Goal: Task Accomplishment & Management: Complete application form

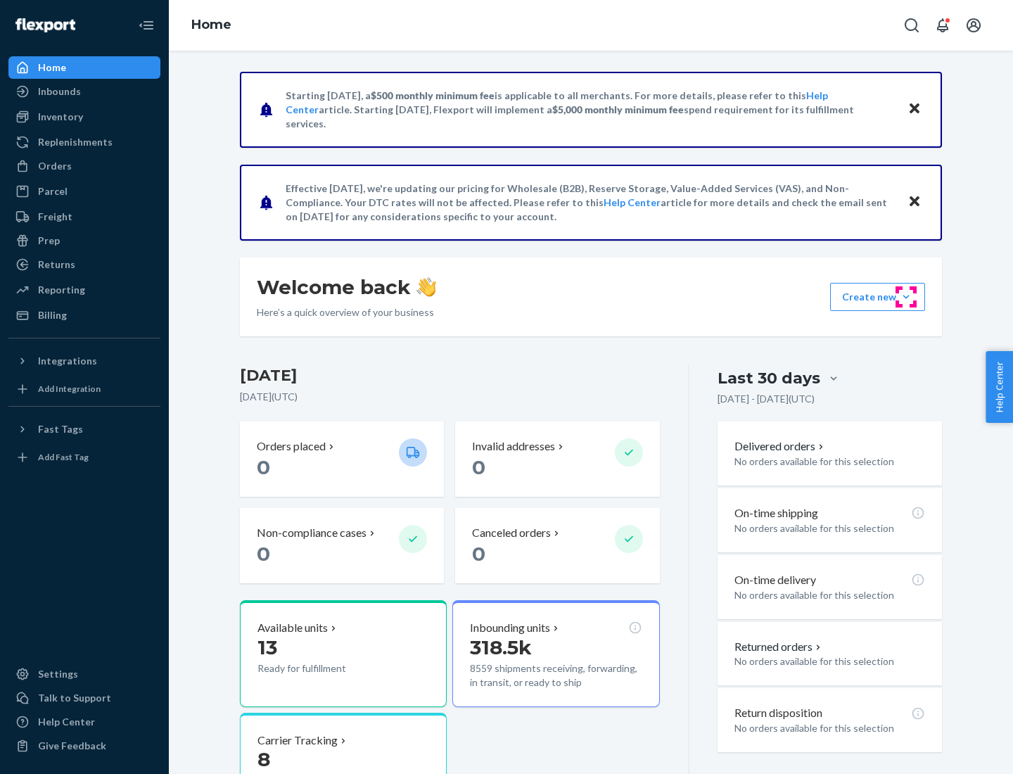
click at [906, 297] on button "Create new Create new inbound Create new order Create new product" at bounding box center [877, 297] width 95 height 28
click at [84, 91] on div "Inbounds" at bounding box center [84, 92] width 149 height 20
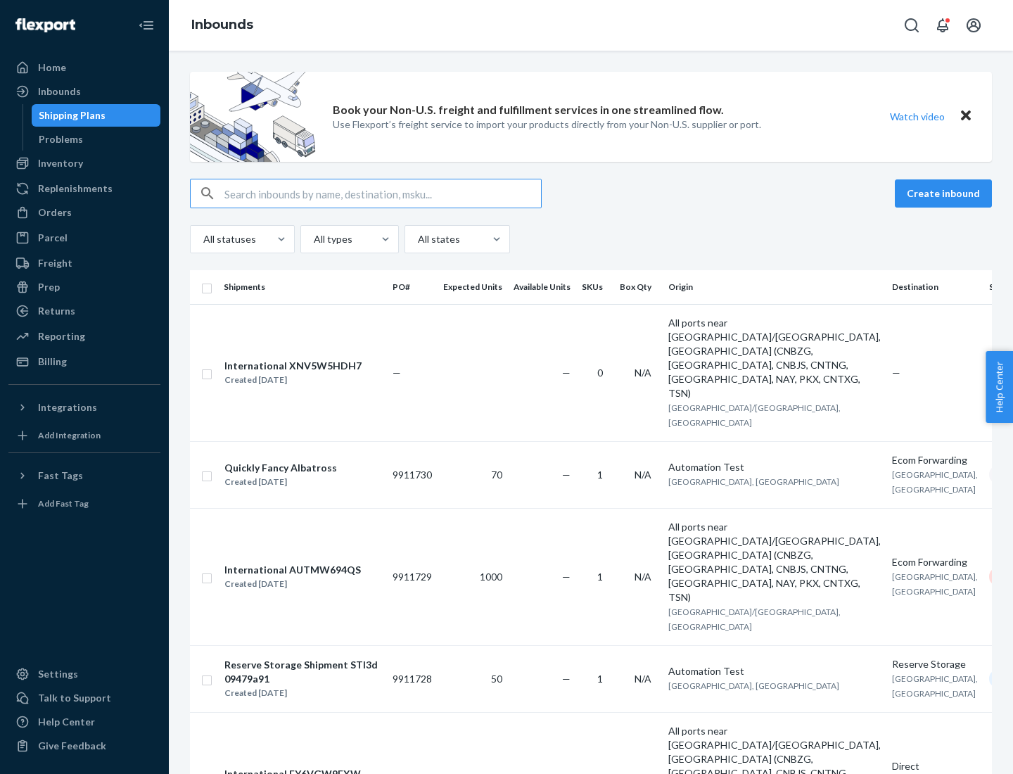
click at [945, 193] on button "Create inbound" at bounding box center [943, 193] width 97 height 28
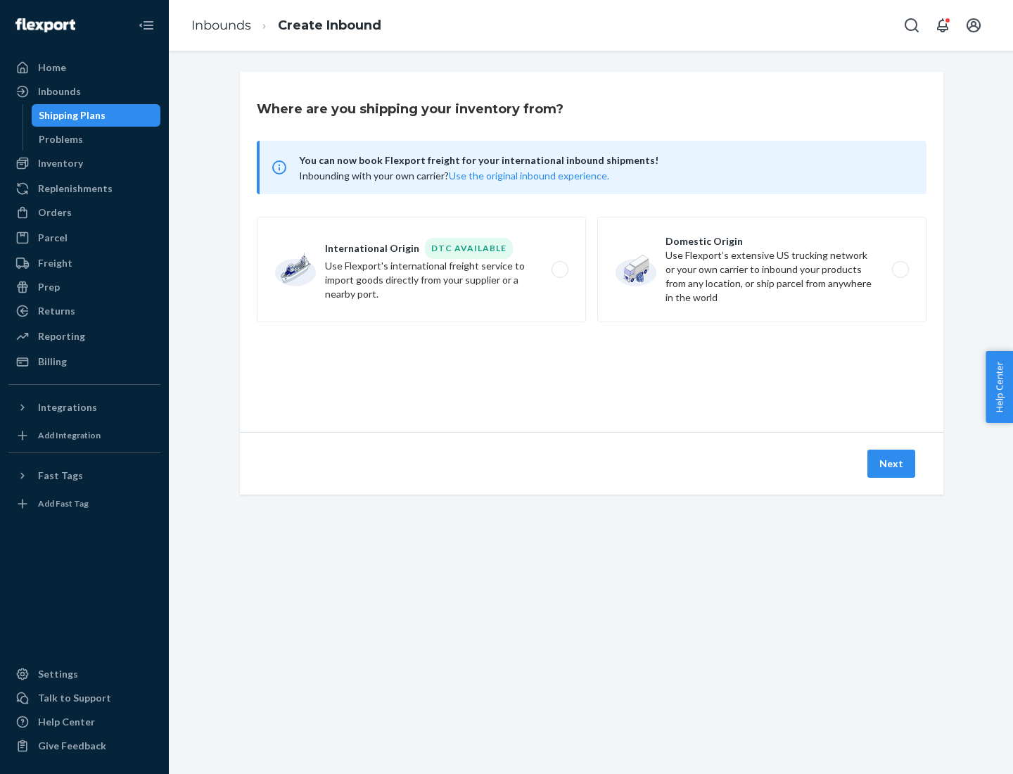
click at [762, 269] on label "Domestic Origin Use Flexport’s extensive US trucking network or your own carrie…" at bounding box center [761, 270] width 329 height 106
click at [900, 269] on input "Domestic Origin Use Flexport’s extensive US trucking network or your own carrie…" at bounding box center [904, 269] width 9 height 9
radio input "true"
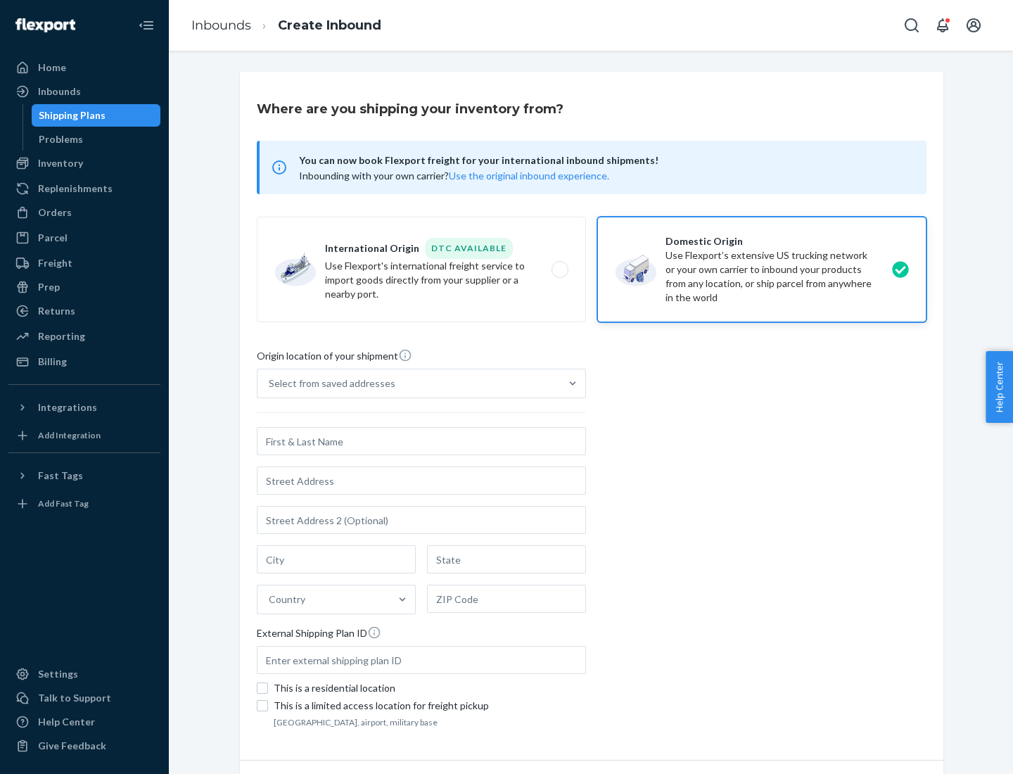
click at [329, 383] on div "Select from saved addresses" at bounding box center [332, 383] width 127 height 14
click at [270, 383] on input "Select from saved addresses" at bounding box center [269, 383] width 1 height 14
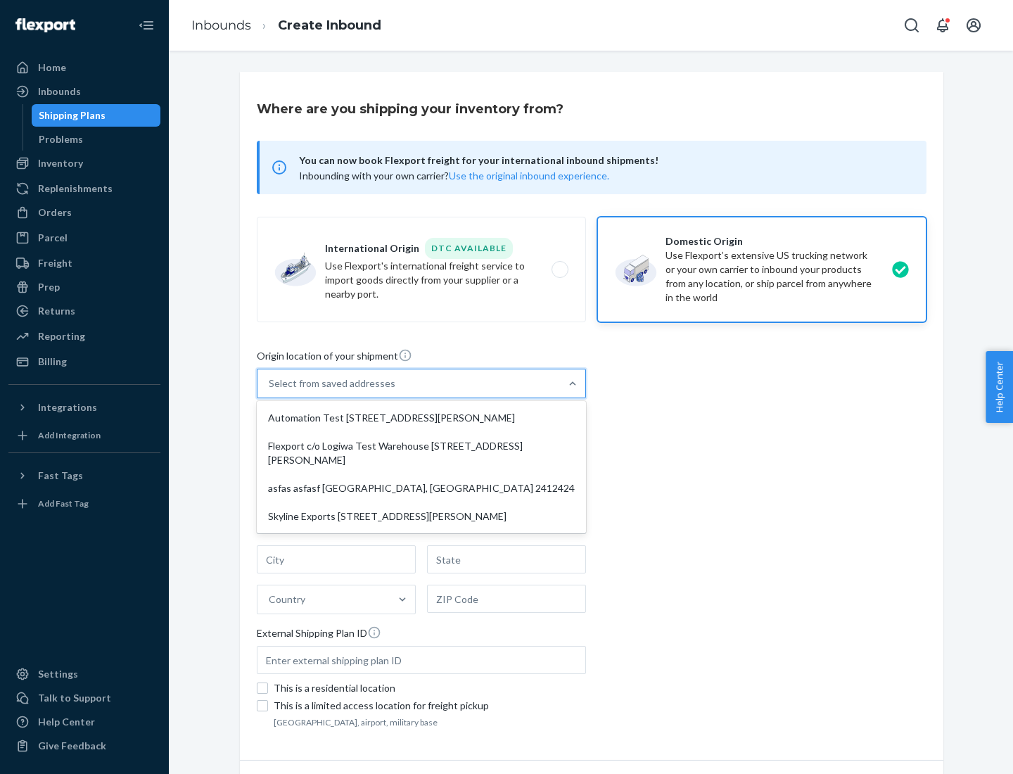
scroll to position [6, 0]
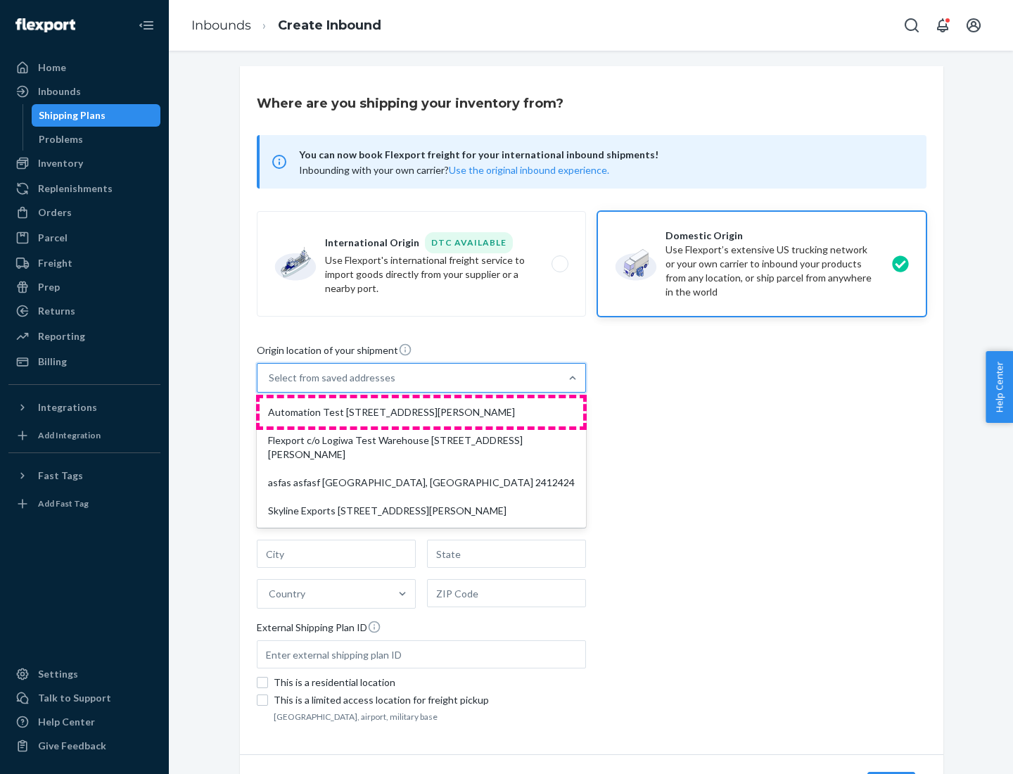
click at [421, 412] on div "Automation Test [STREET_ADDRESS][PERSON_NAME]" at bounding box center [422, 412] width 324 height 28
click at [270, 385] on input "option Automation Test [STREET_ADDRESS][PERSON_NAME] focused, 1 of 4. 4 results…" at bounding box center [269, 378] width 1 height 14
type input "Automation Test"
type input "9th Floor"
type input "[GEOGRAPHIC_DATA]"
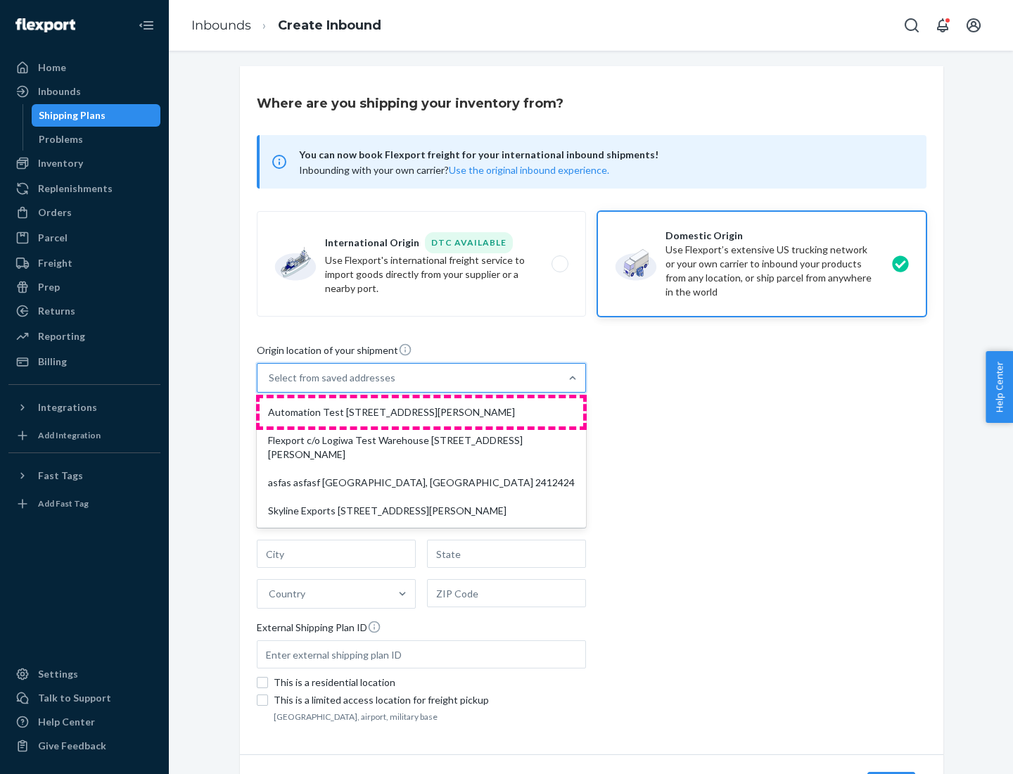
type input "CA"
type input "94104"
type input "[STREET_ADDRESS][PERSON_NAME]"
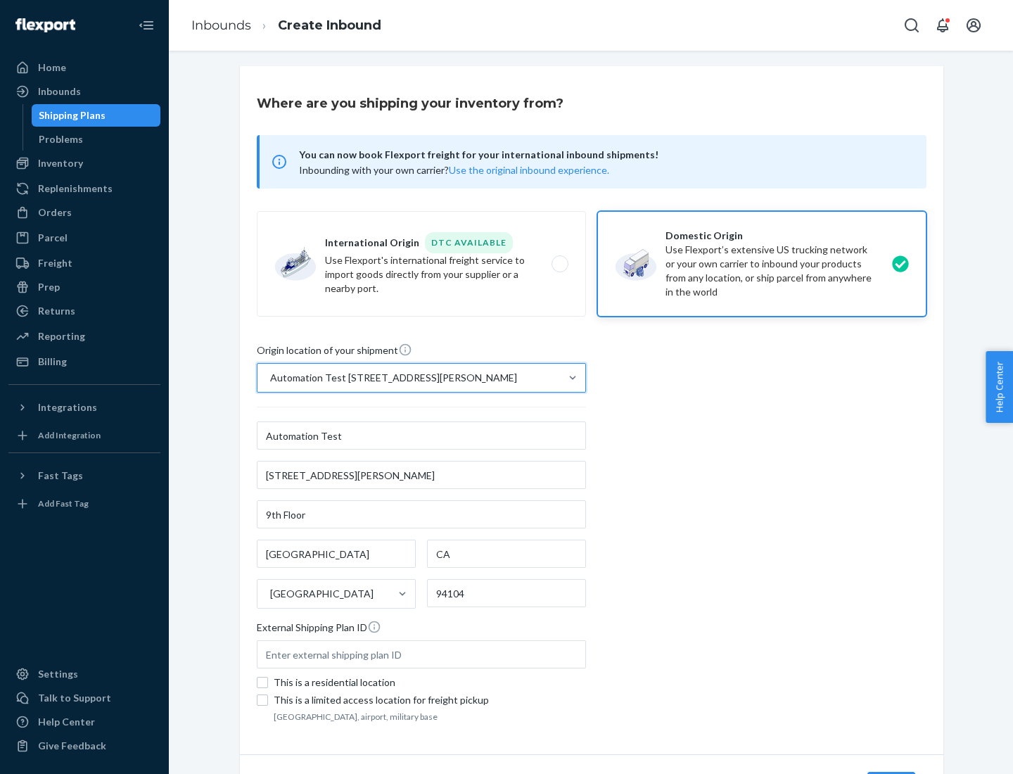
scroll to position [82, 0]
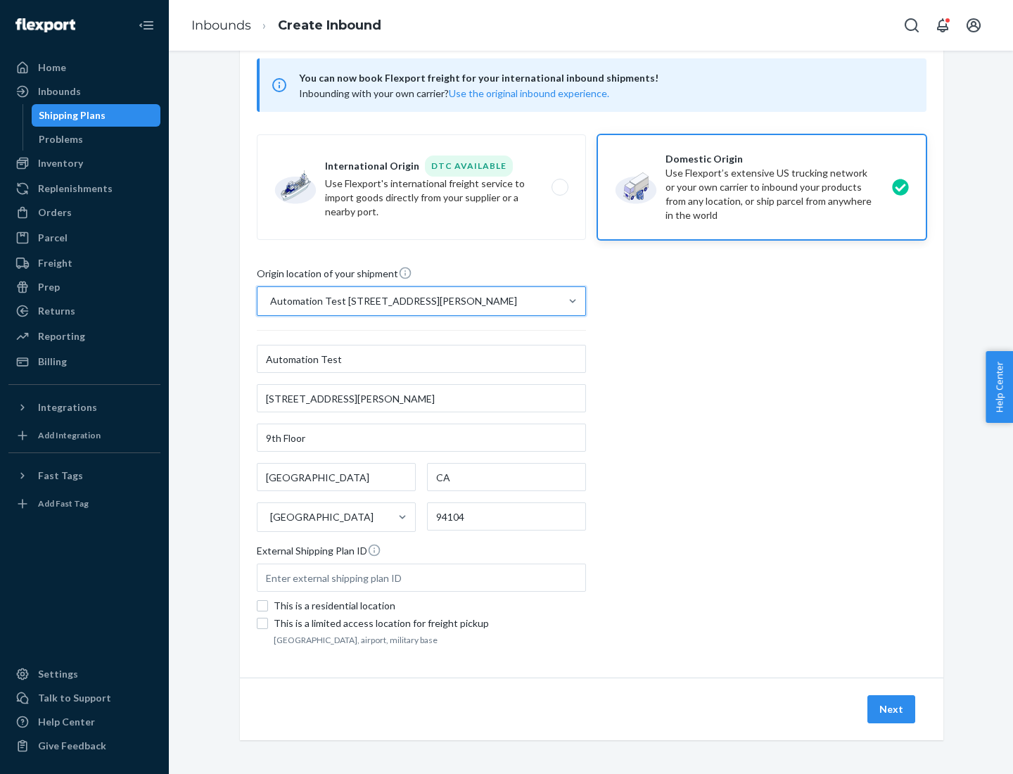
click at [892, 709] on button "Next" at bounding box center [891, 709] width 48 height 28
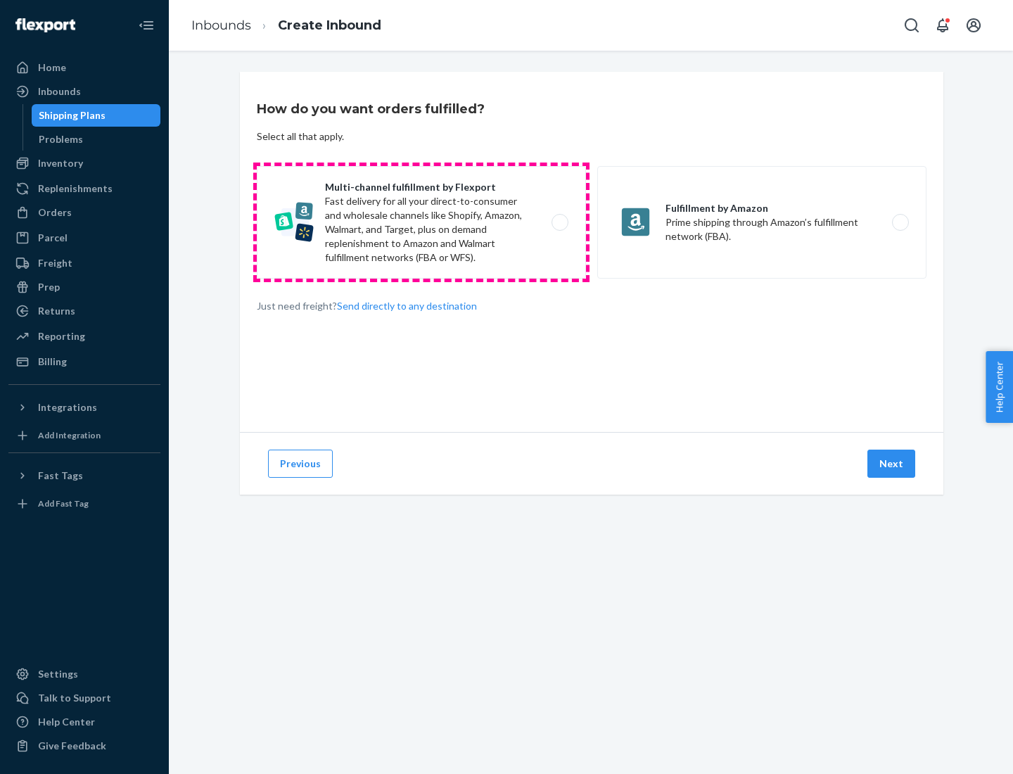
click at [421, 222] on label "Multi-channel fulfillment by Flexport Fast delivery for all your direct-to-cons…" at bounding box center [421, 222] width 329 height 113
click at [559, 222] on input "Multi-channel fulfillment by Flexport Fast delivery for all your direct-to-cons…" at bounding box center [563, 222] width 9 height 9
radio input "true"
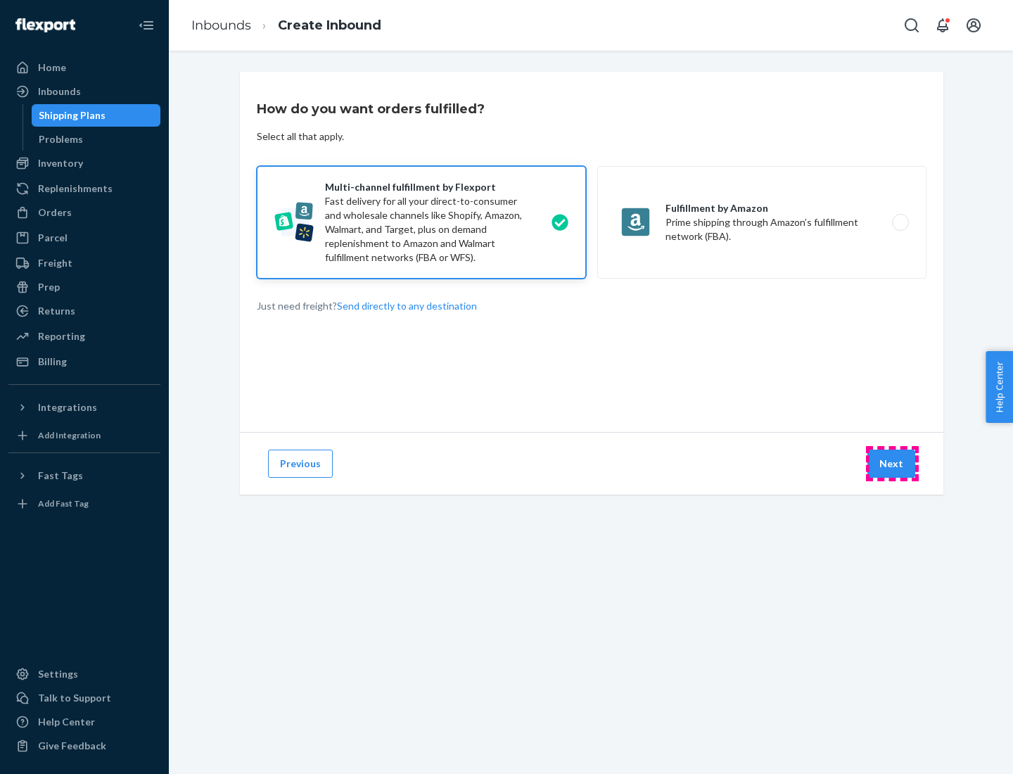
click at [892, 464] on button "Next" at bounding box center [891, 464] width 48 height 28
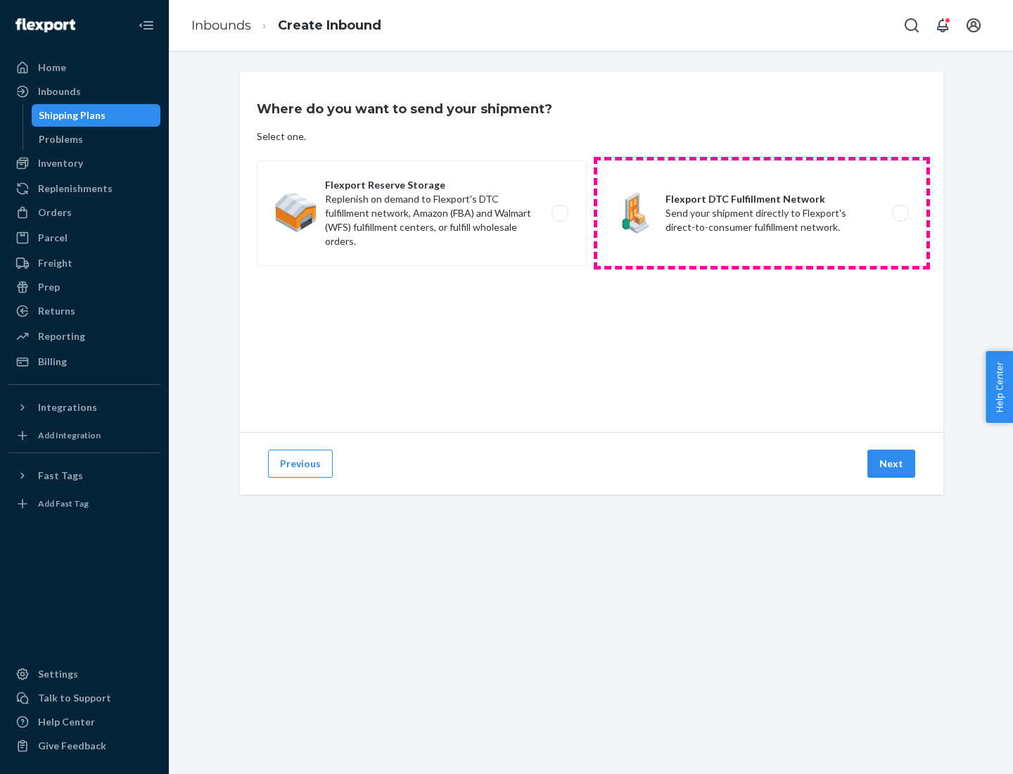
click at [762, 213] on label "Flexport DTC Fulfillment Network Send your shipment directly to Flexport's dire…" at bounding box center [761, 213] width 329 height 106
click at [900, 213] on input "Flexport DTC Fulfillment Network Send your shipment directly to Flexport's dire…" at bounding box center [904, 213] width 9 height 9
radio input "true"
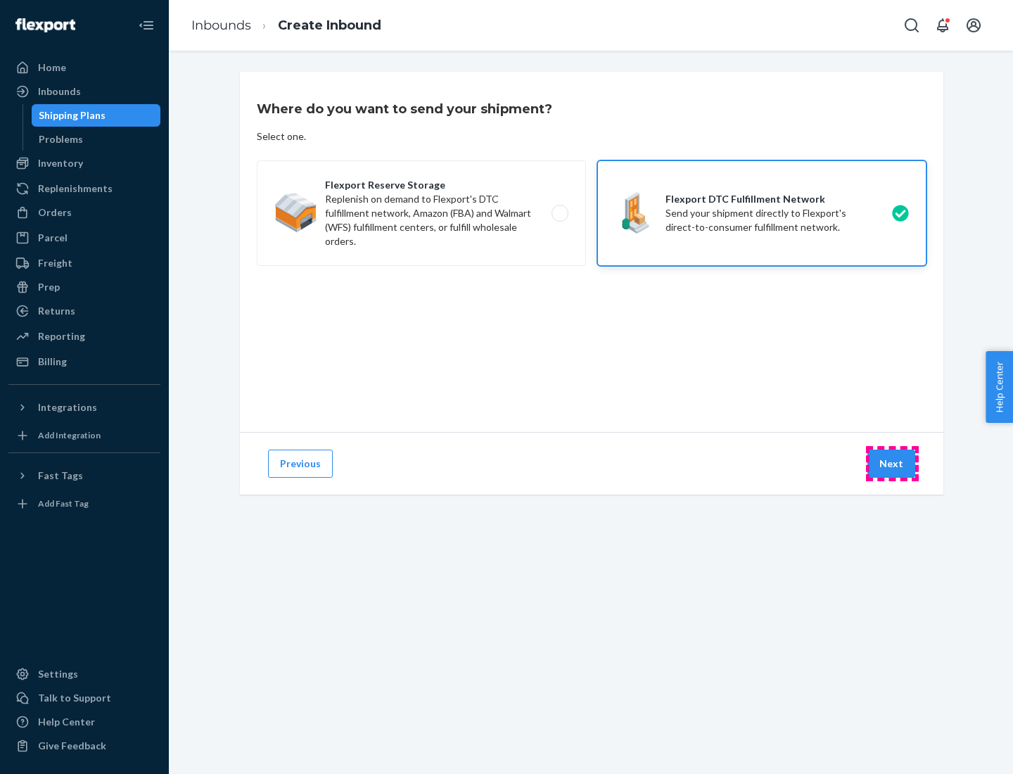
click at [892, 464] on button "Next" at bounding box center [891, 464] width 48 height 28
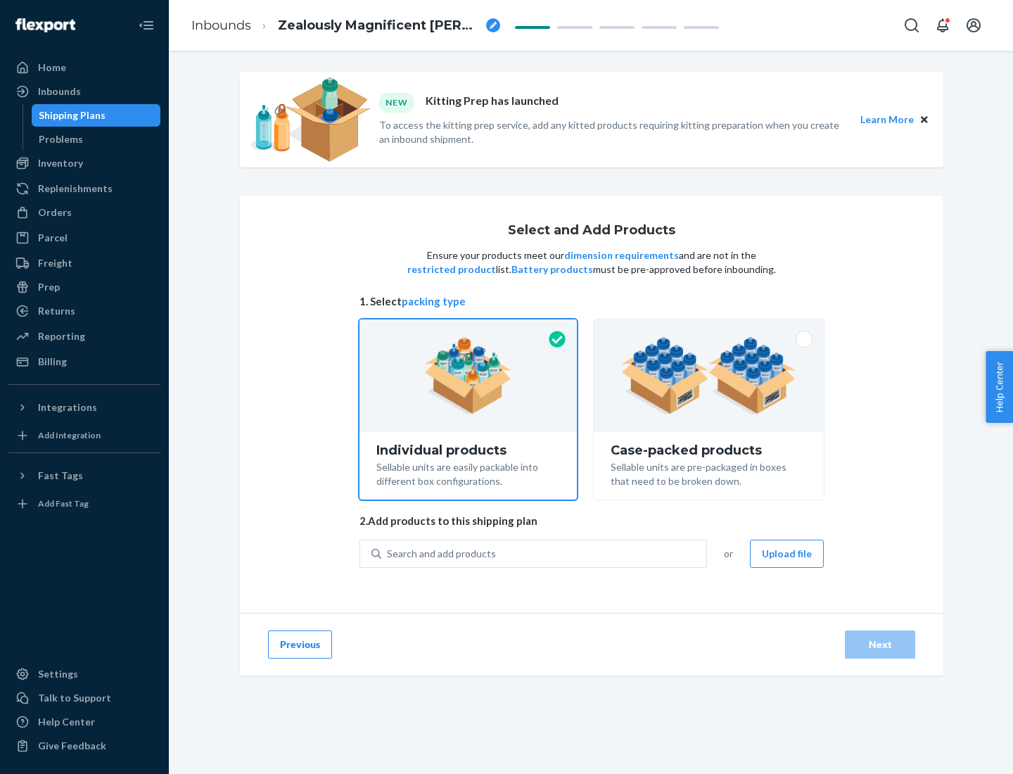
click at [709, 376] on img at bounding box center [708, 375] width 175 height 77
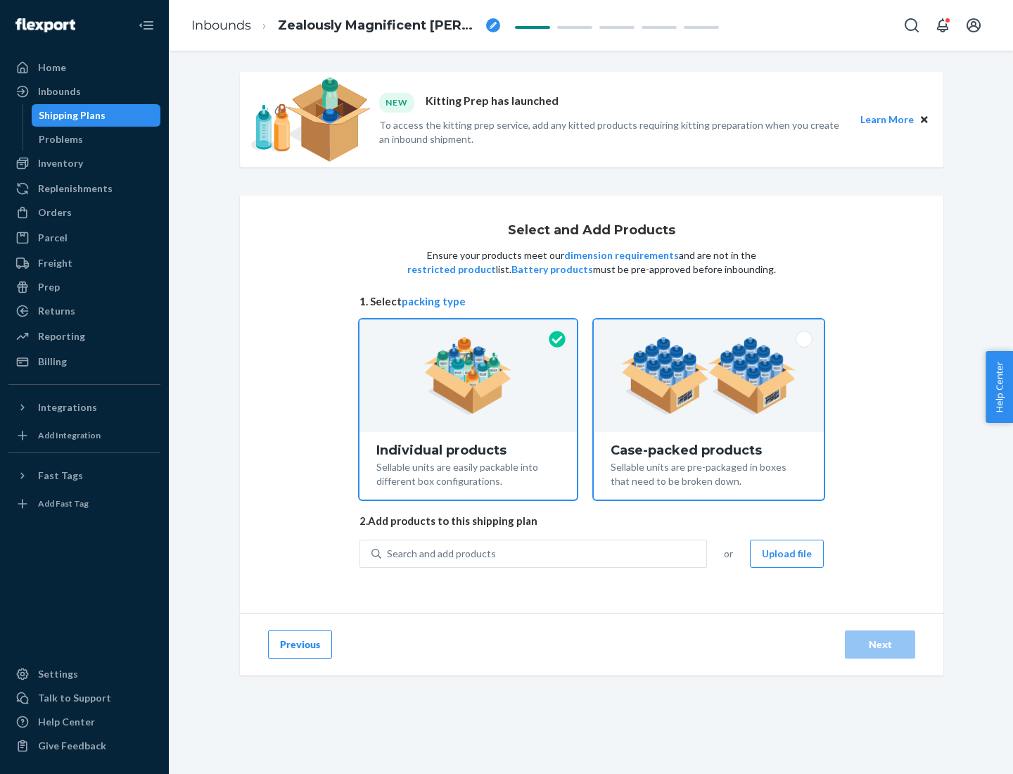
click at [709, 329] on input "Case-packed products Sellable units are pre-packaged in boxes that need to be b…" at bounding box center [708, 323] width 9 height 9
radio input "true"
radio input "false"
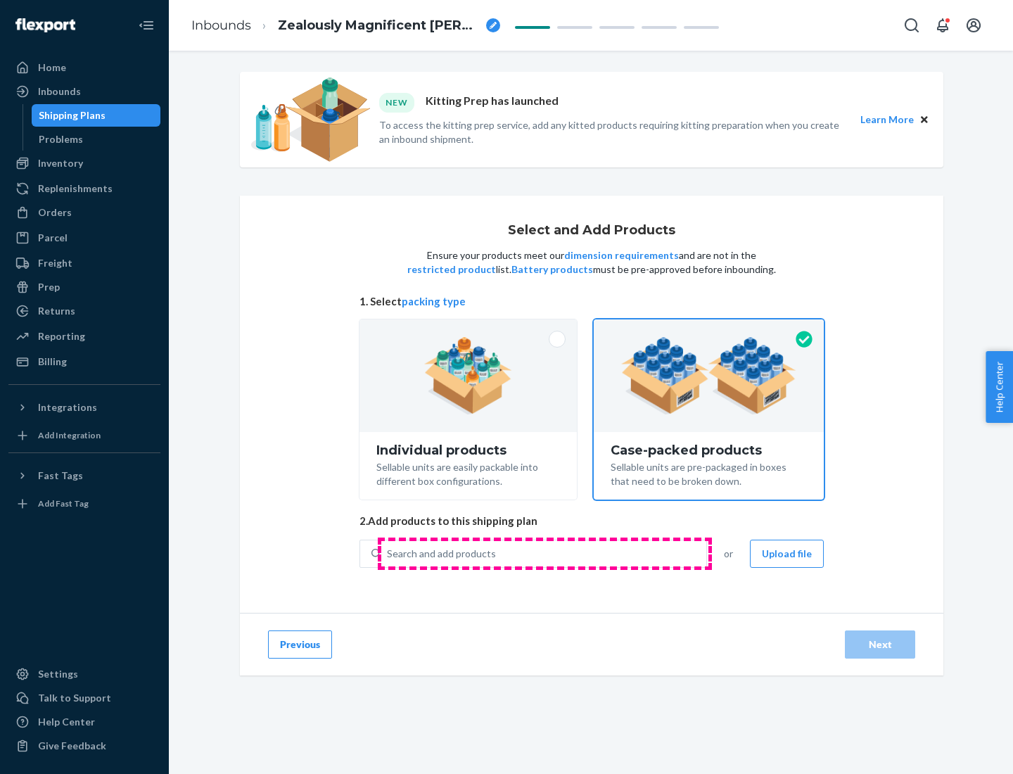
click at [544, 553] on div "Search and add products" at bounding box center [543, 553] width 325 height 25
click at [388, 553] on input "Search and add products" at bounding box center [387, 554] width 1 height 14
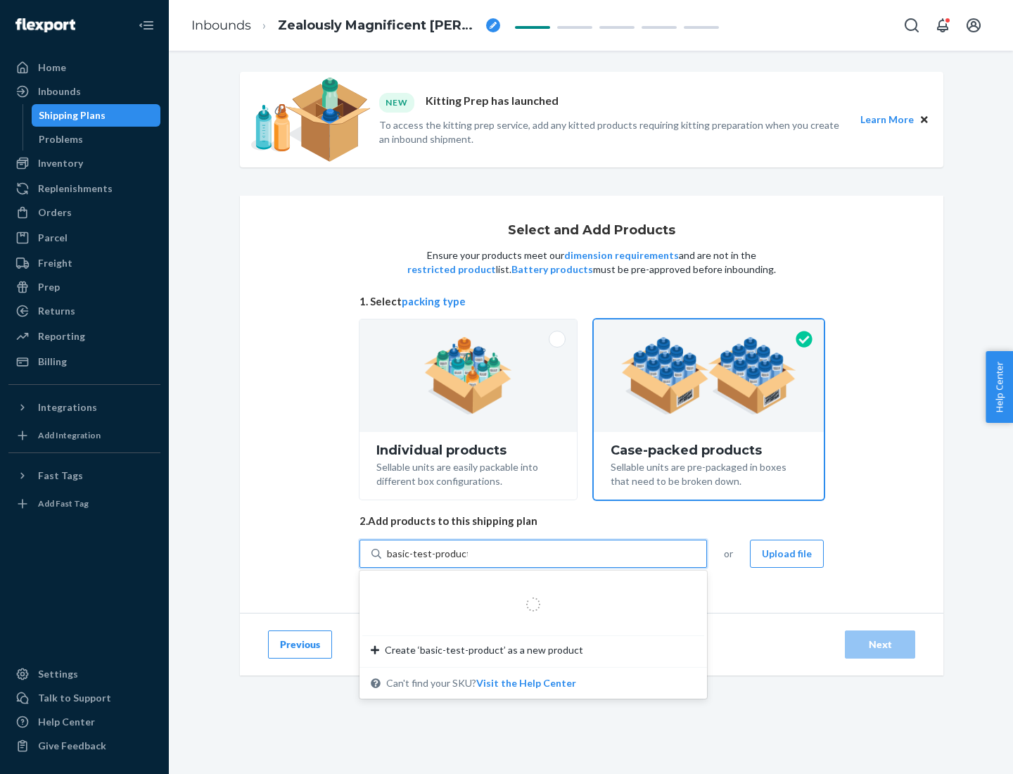
type input "basic-test-product-1"
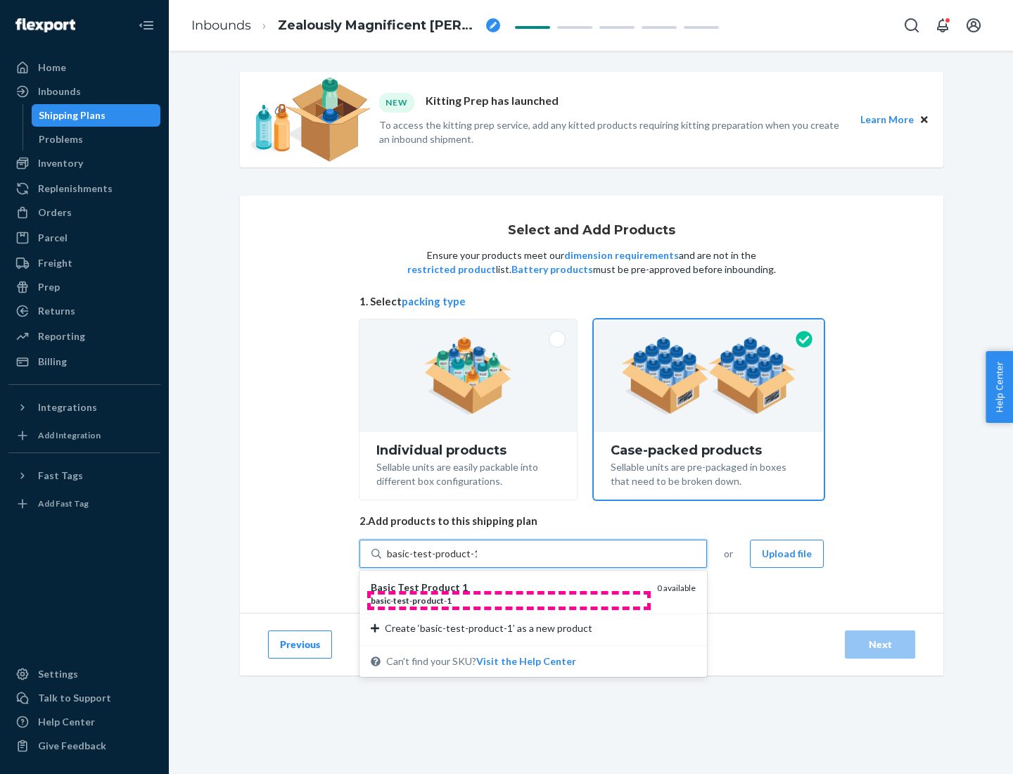
click at [509, 600] on div "basic - test - product - 1" at bounding box center [508, 600] width 275 height 12
click at [477, 561] on input "basic-test-product-1" at bounding box center [432, 554] width 90 height 14
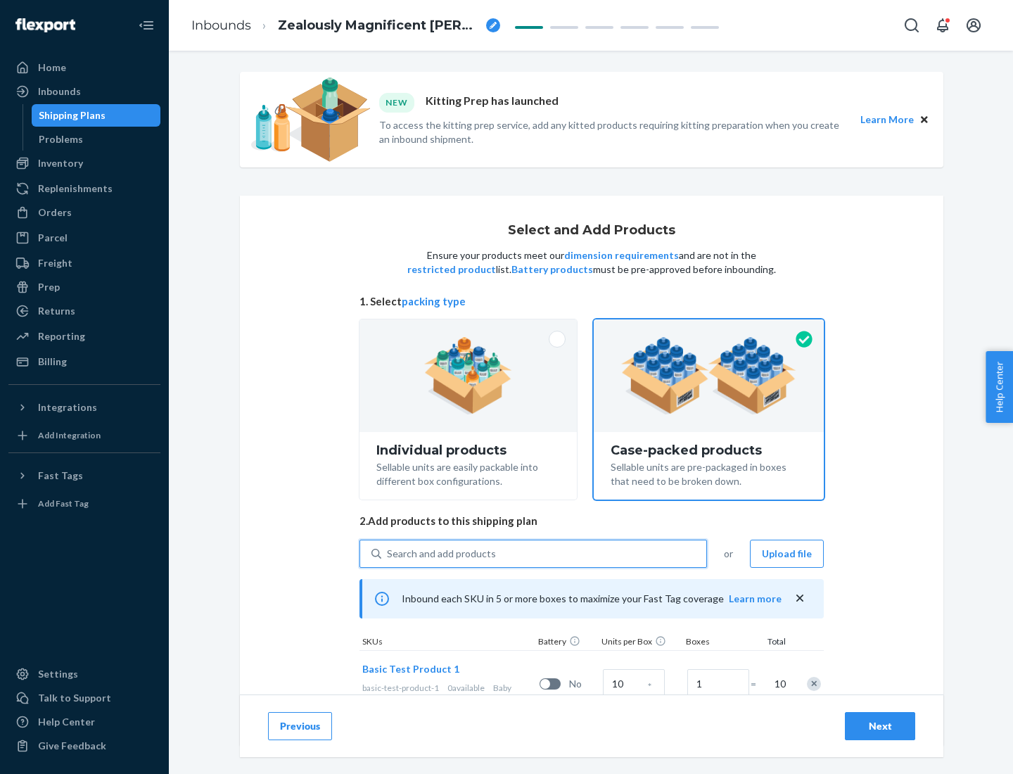
scroll to position [51, 0]
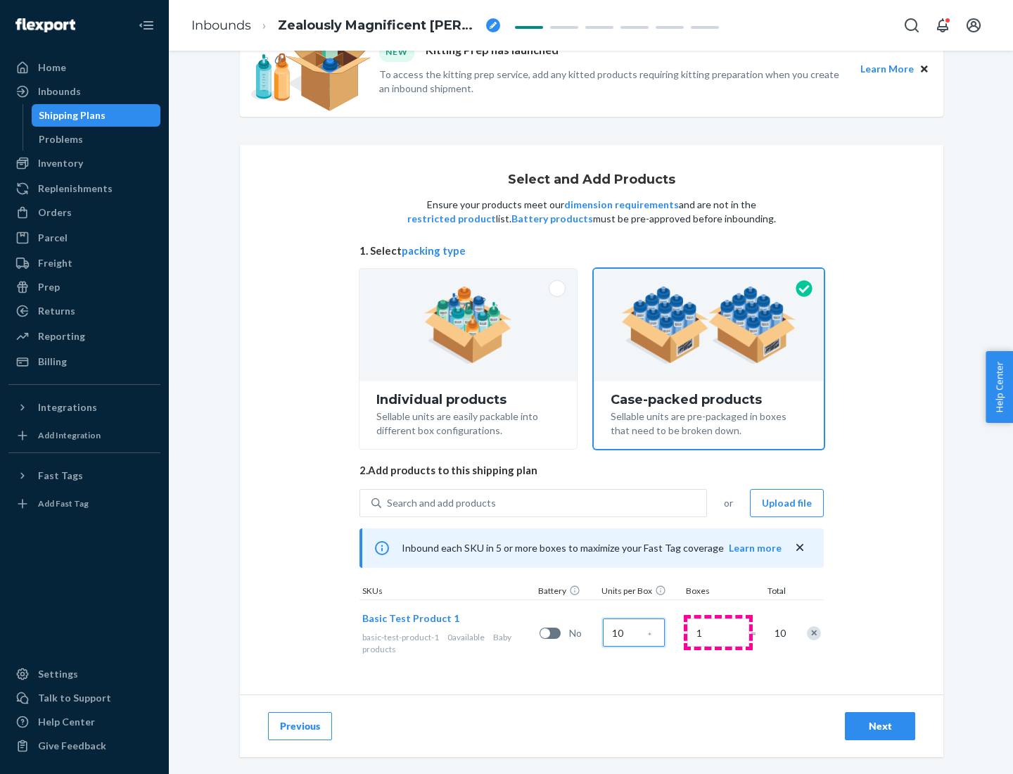
type input "10"
type input "7"
click at [880, 726] on div "Next" at bounding box center [880, 726] width 46 height 14
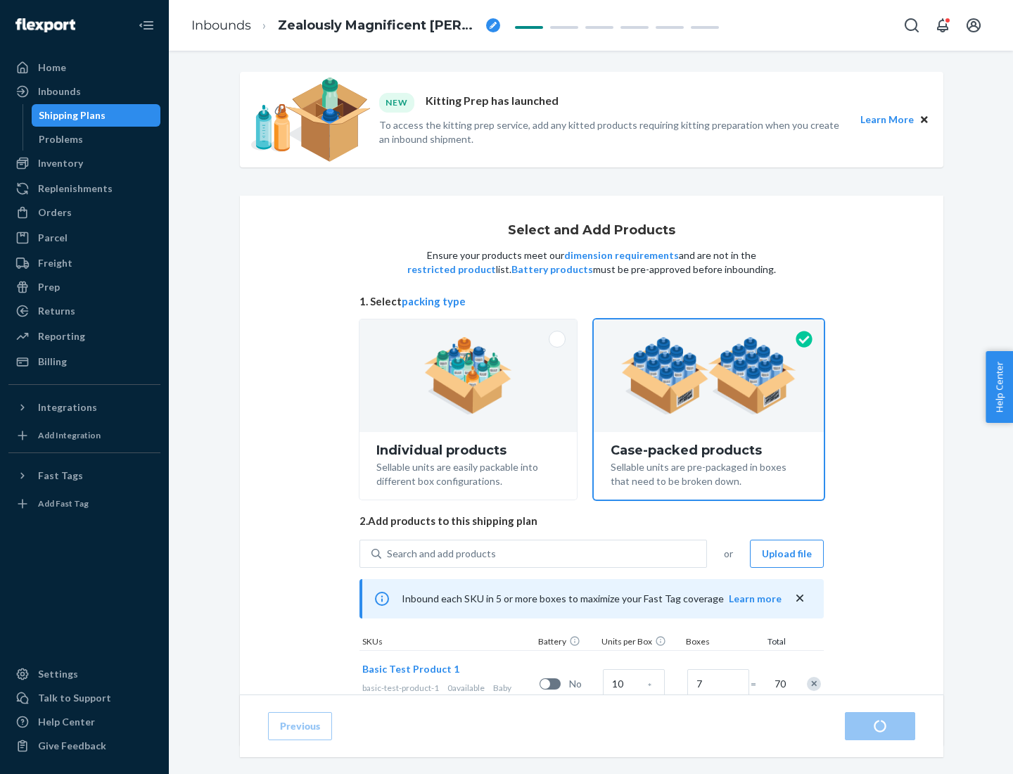
radio input "true"
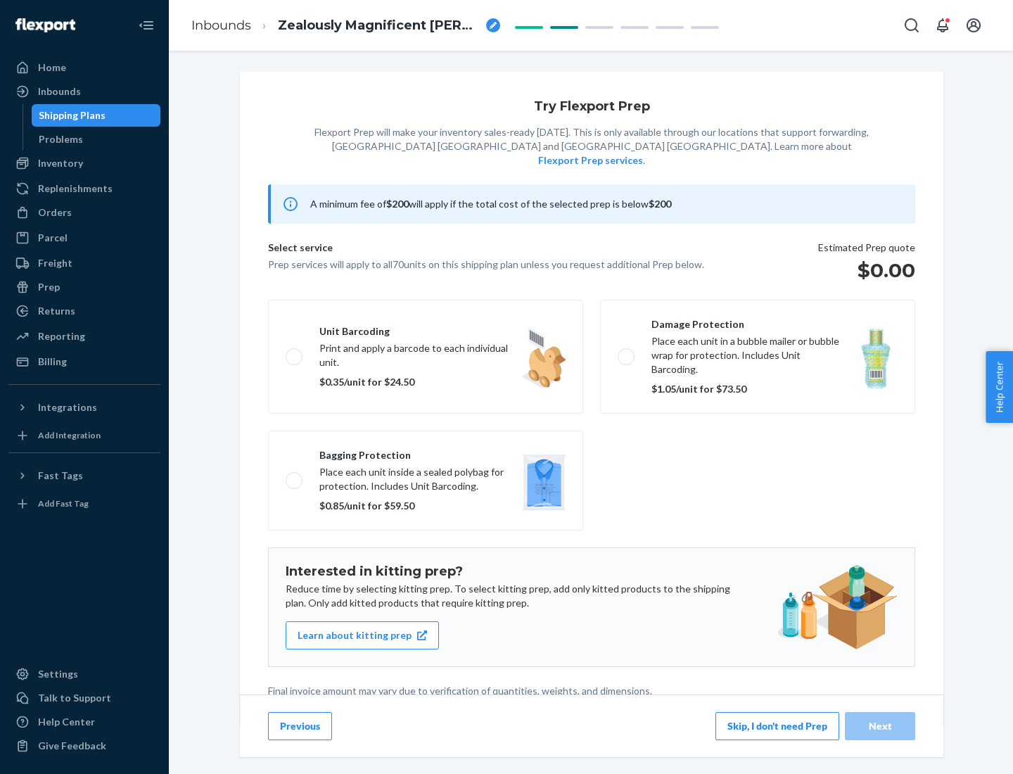
scroll to position [4, 0]
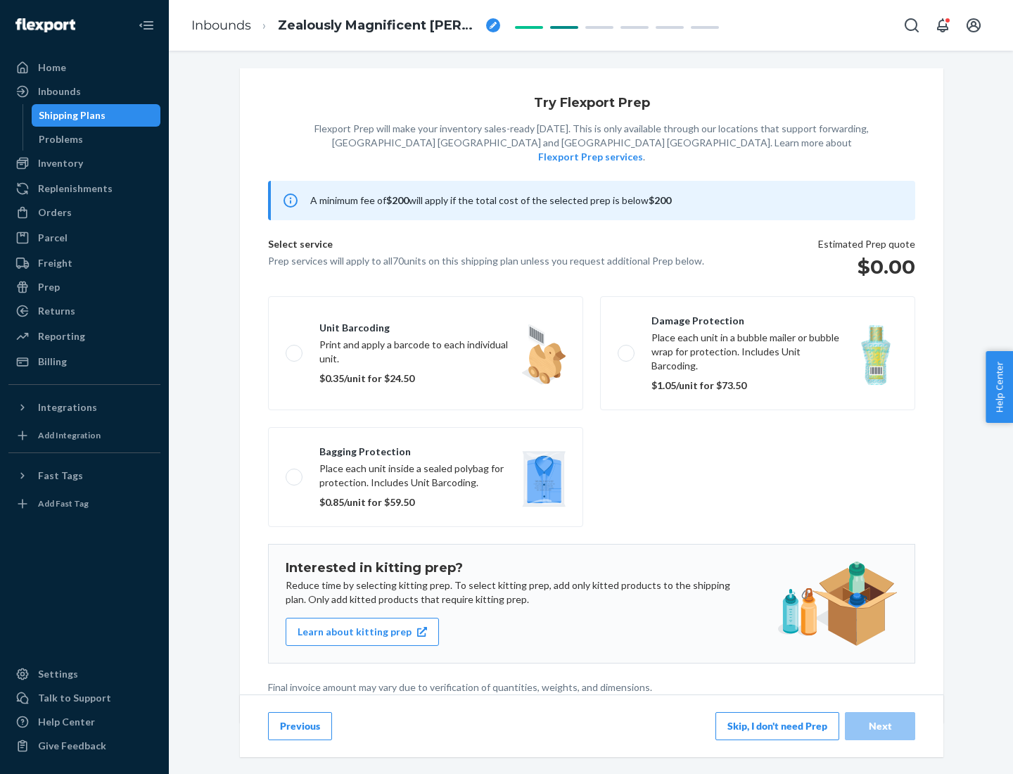
click at [426, 448] on label "Bagging protection Place each unit inside a sealed polybag for protection. Incl…" at bounding box center [425, 477] width 315 height 100
click at [295, 472] on input "Bagging protection Place each unit inside a sealed polybag for protection. Incl…" at bounding box center [290, 476] width 9 height 9
checkbox input "true"
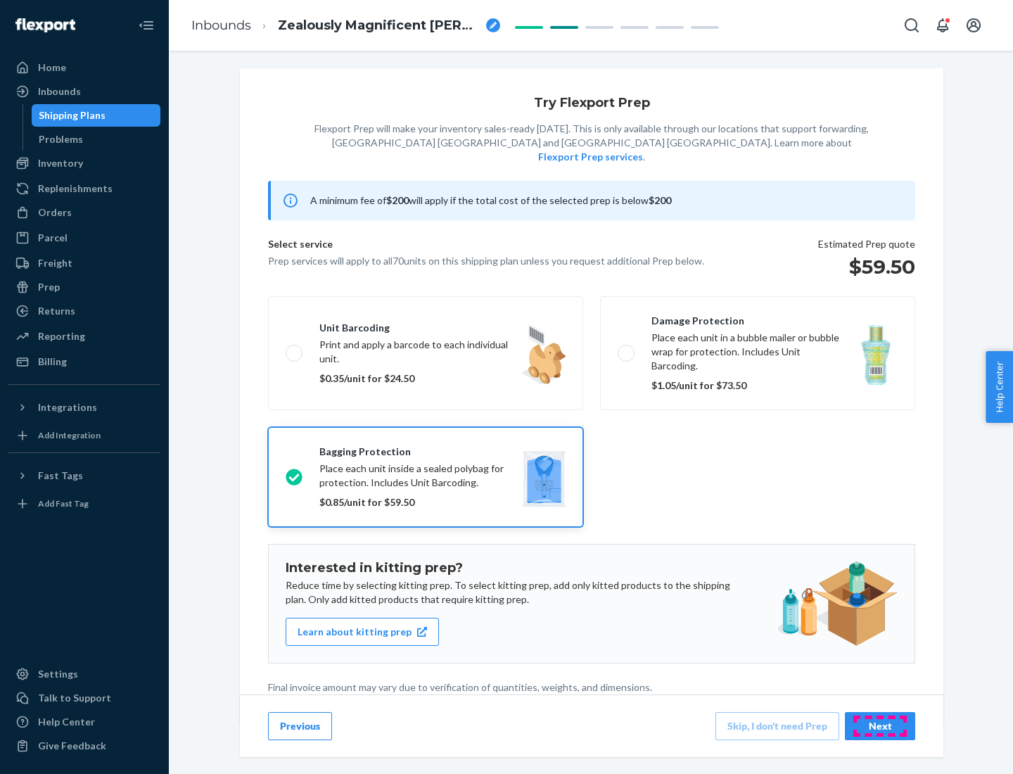
click at [880, 725] on div "Next" at bounding box center [880, 726] width 46 height 14
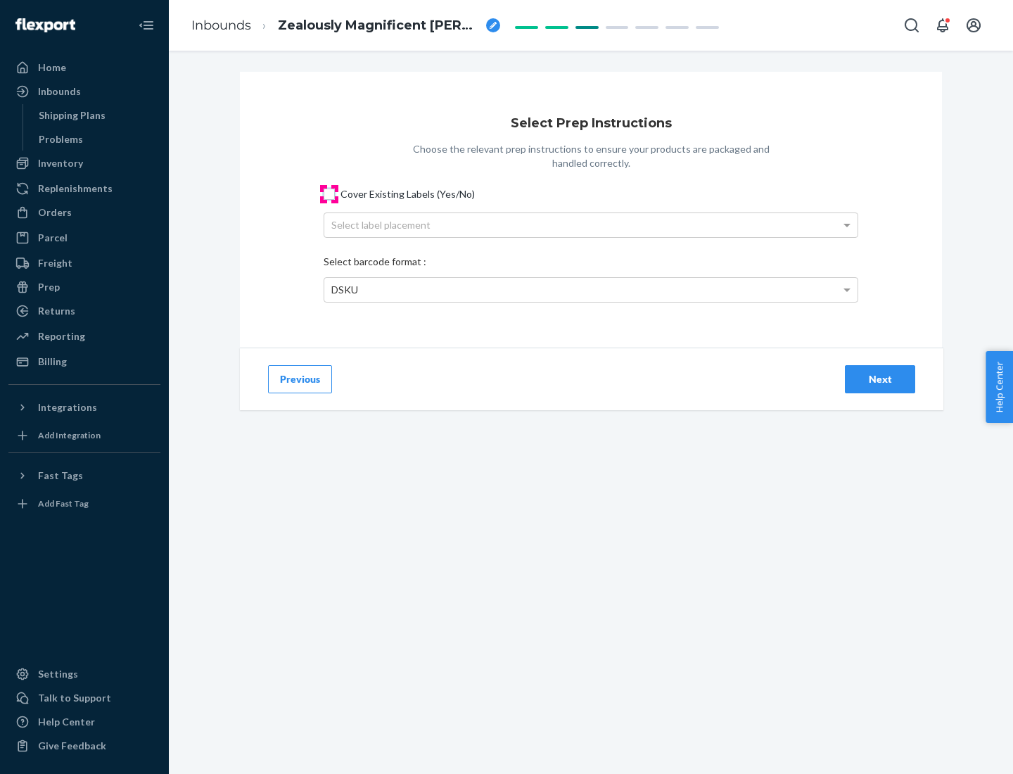
click at [329, 193] on input "Cover Existing Labels (Yes/No)" at bounding box center [329, 194] width 11 height 11
checkbox input "true"
click at [591, 224] on div "Select label placement" at bounding box center [590, 225] width 533 height 24
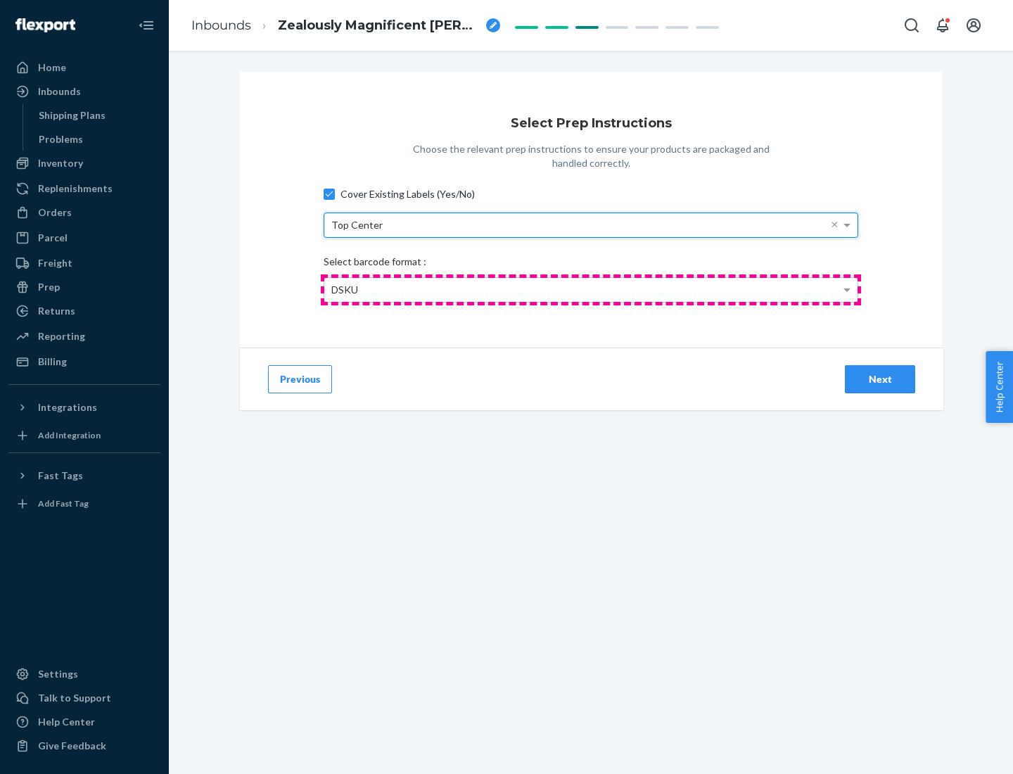
click at [591, 289] on div "DSKU" at bounding box center [590, 290] width 533 height 24
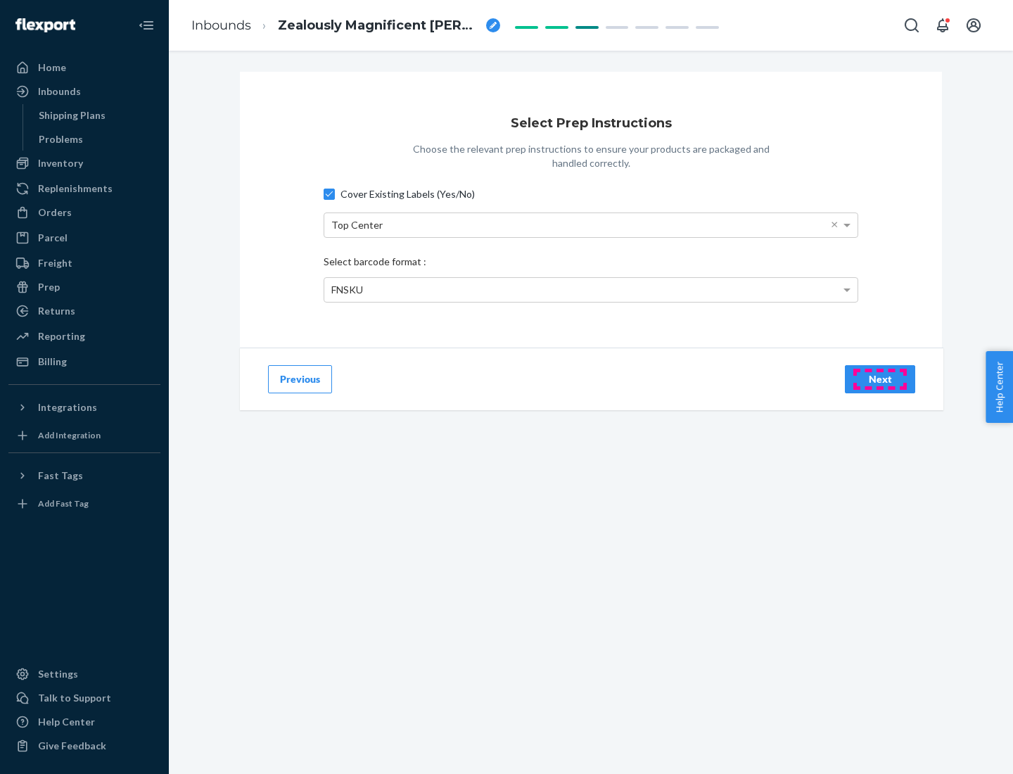
click at [880, 378] on div "Next" at bounding box center [880, 379] width 46 height 14
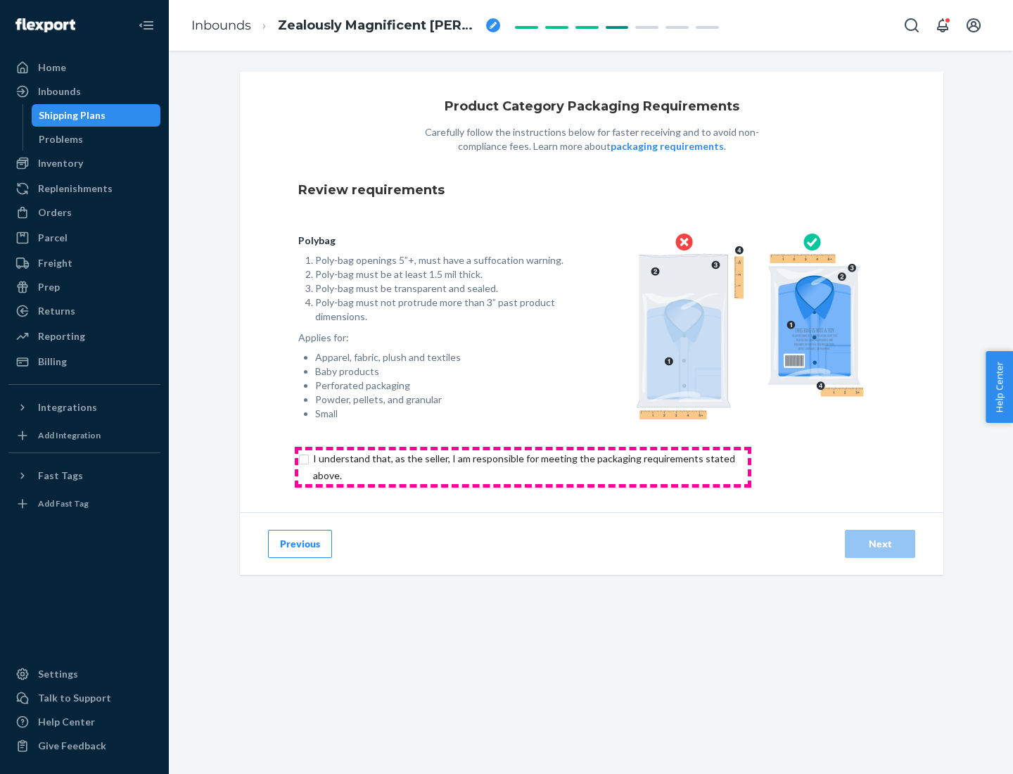
click at [523, 466] on input "checkbox" at bounding box center [532, 467] width 468 height 34
checkbox input "true"
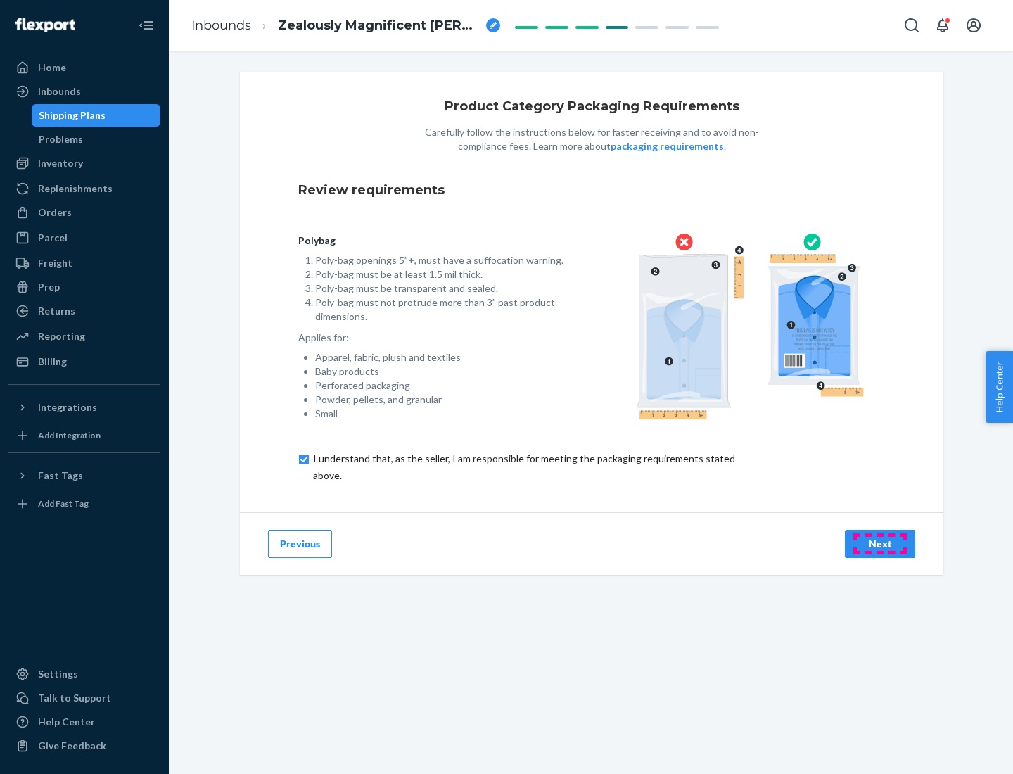
click at [880, 543] on div "Next" at bounding box center [880, 544] width 46 height 14
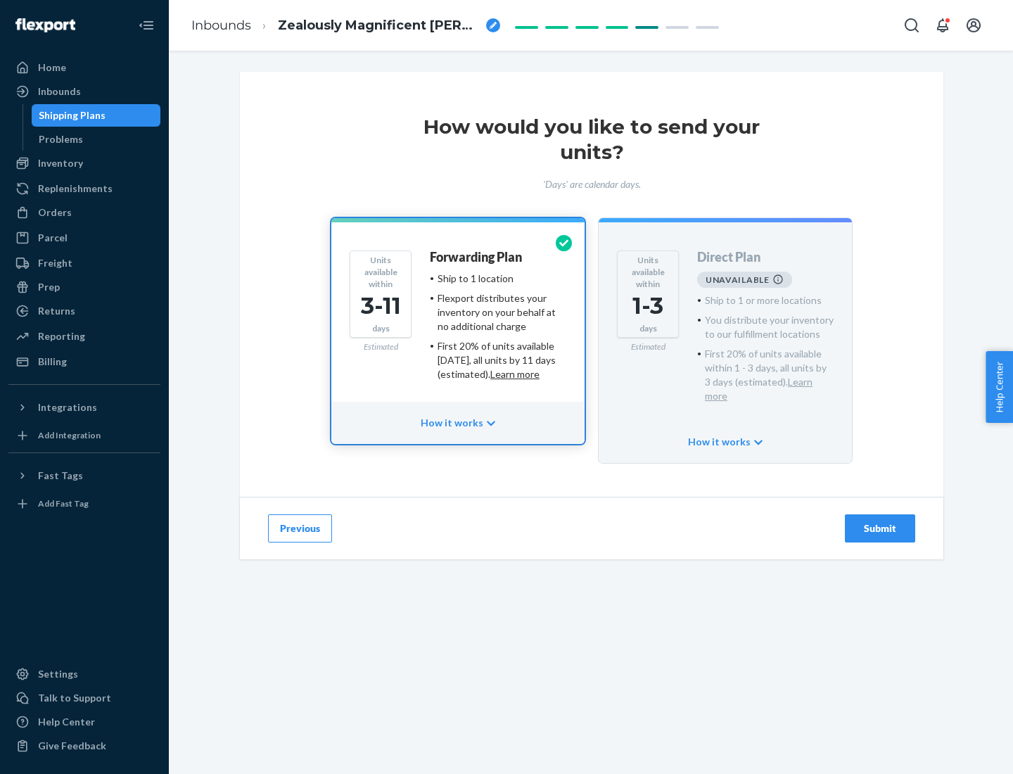
click at [477, 257] on h4 "Forwarding Plan" at bounding box center [476, 257] width 92 height 14
click at [880, 521] on div "Submit" at bounding box center [880, 528] width 46 height 14
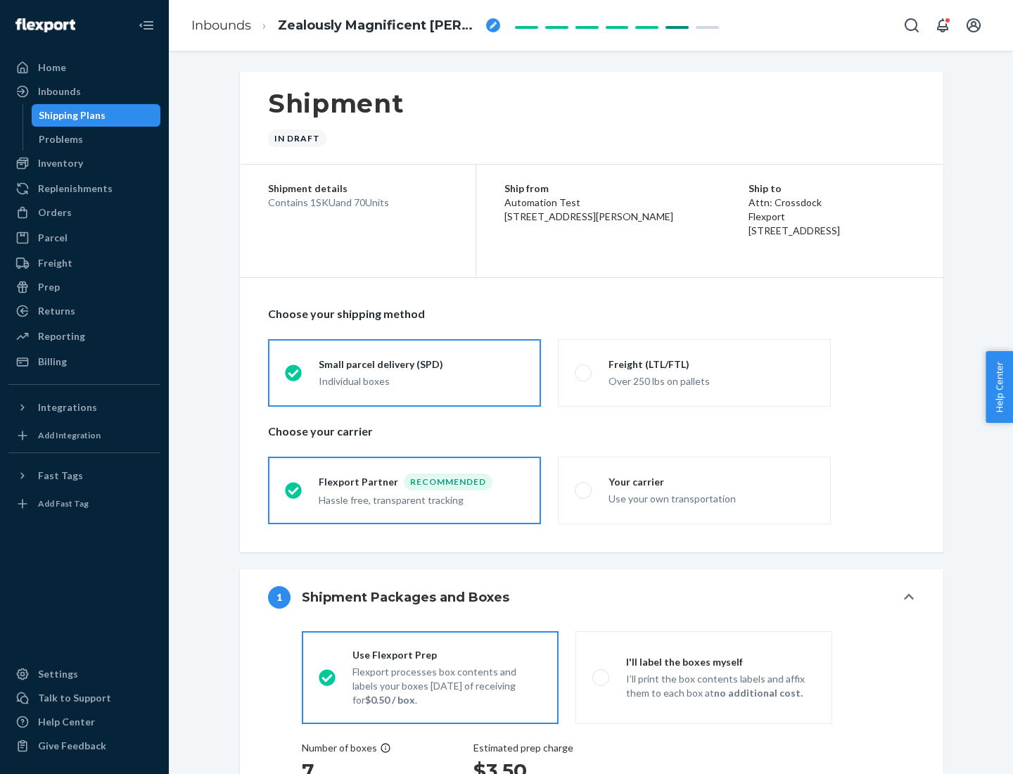
radio input "true"
radio input "false"
radio input "true"
radio input "false"
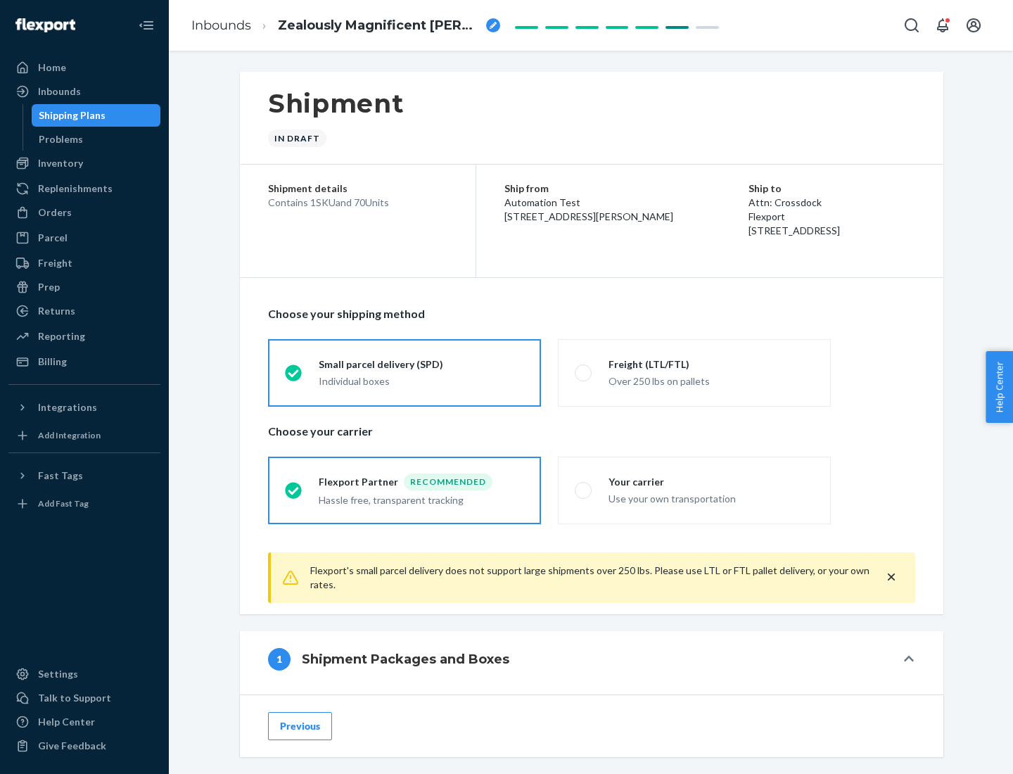
click at [694, 372] on div "Over 250 lbs on pallets" at bounding box center [711, 379] width 205 height 17
click at [584, 372] on input "Freight (LTL/FTL) Over 250 lbs on pallets" at bounding box center [579, 372] width 9 height 9
radio input "true"
radio input "false"
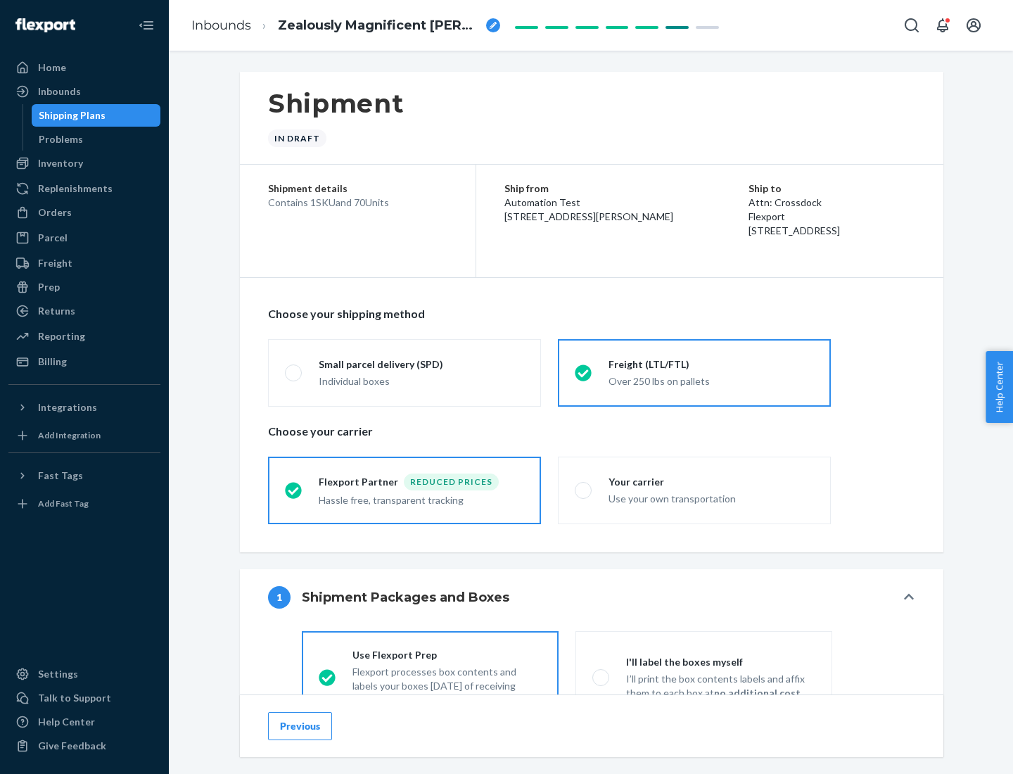
scroll to position [78, 0]
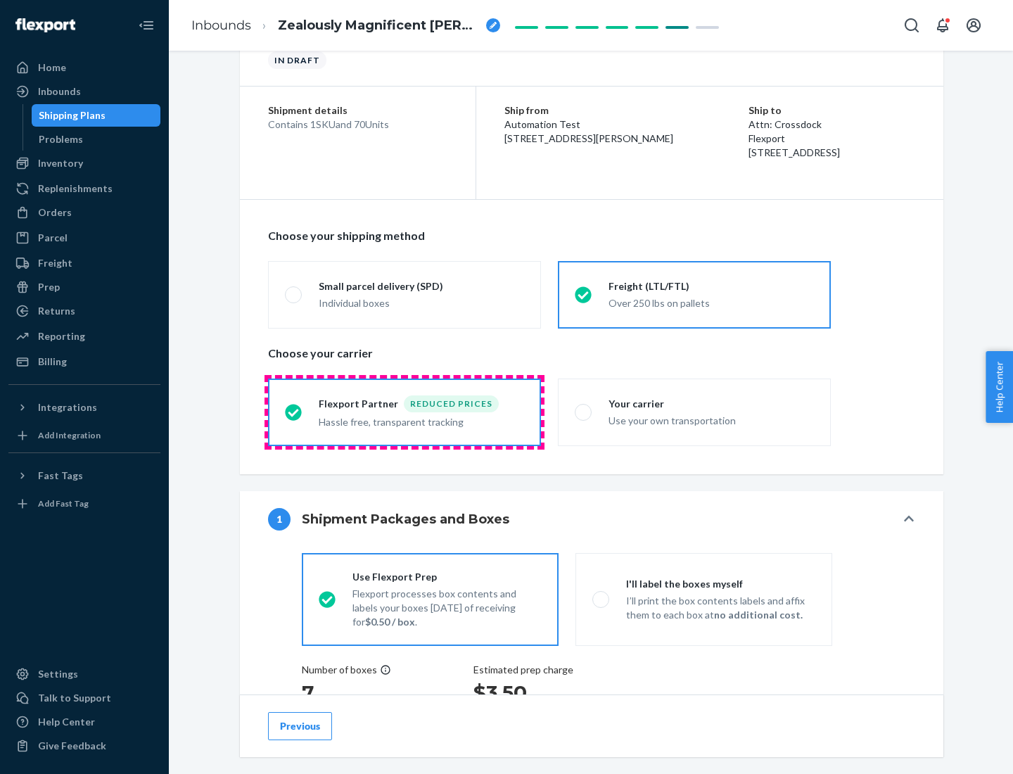
click at [404, 412] on div "Hassle free, transparent tracking" at bounding box center [421, 420] width 205 height 17
click at [294, 412] on input "Flexport Partner Reduced prices Hassle free, transparent tracking" at bounding box center [289, 411] width 9 height 9
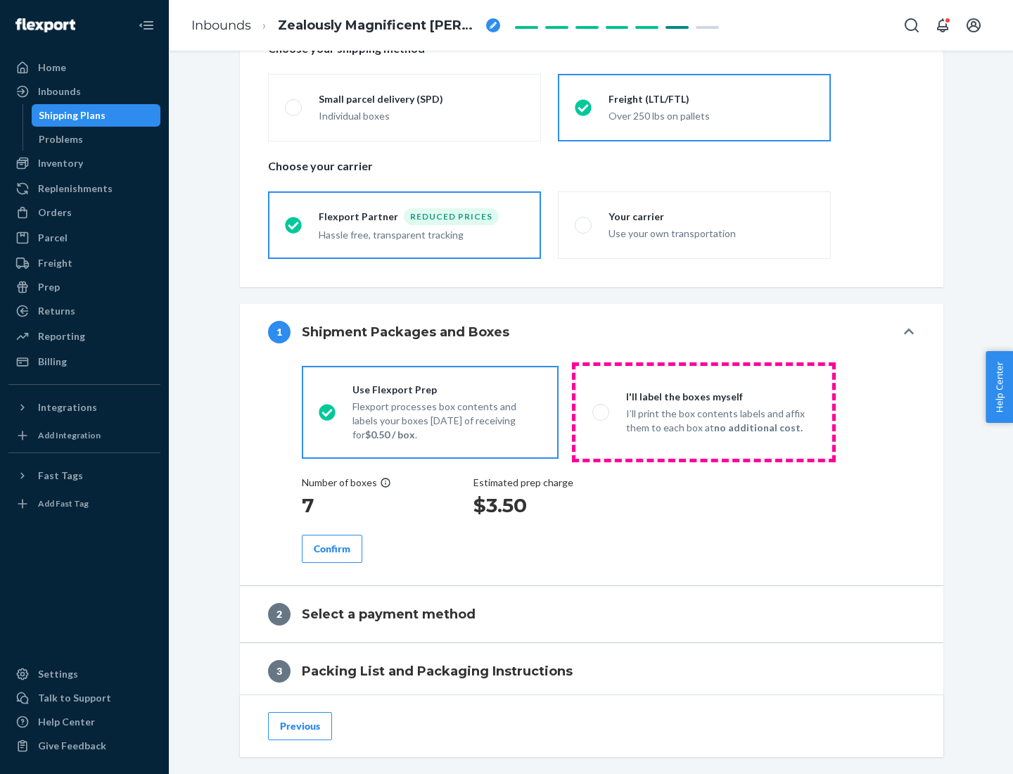
click at [703, 412] on p "I’ll print the box contents labels and affix them to each box at no additional …" at bounding box center [720, 421] width 189 height 28
click at [601, 412] on input "I'll label the boxes myself I’ll print the box contents labels and affix them t…" at bounding box center [596, 411] width 9 height 9
radio input "true"
radio input "false"
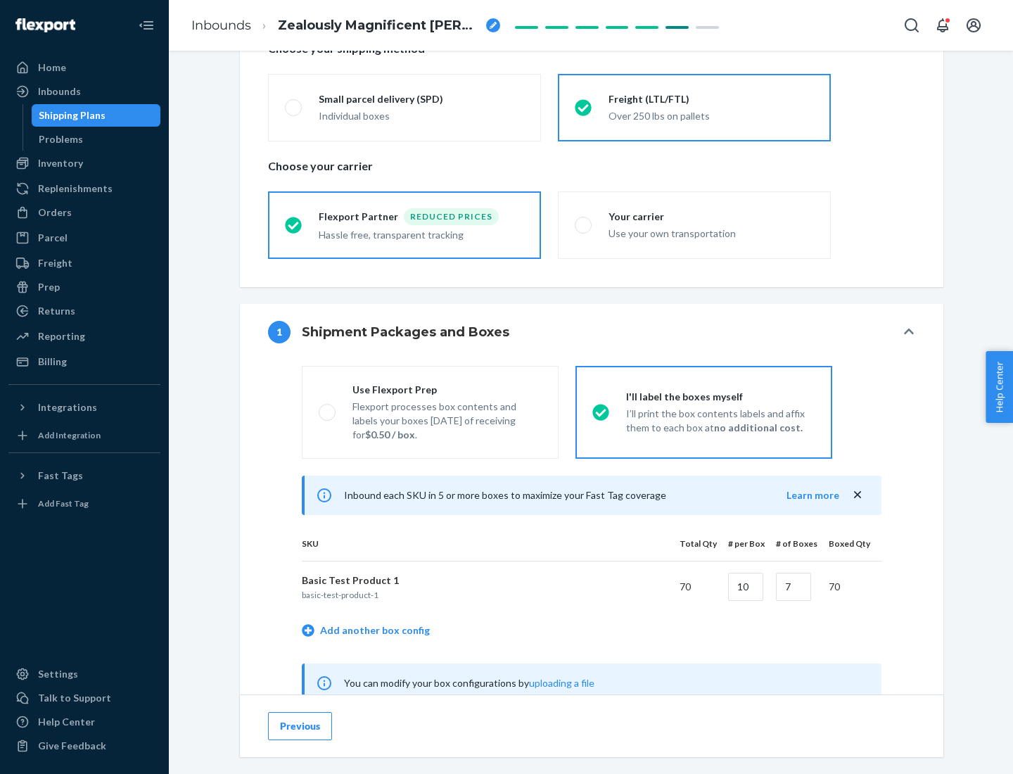
scroll to position [440, 0]
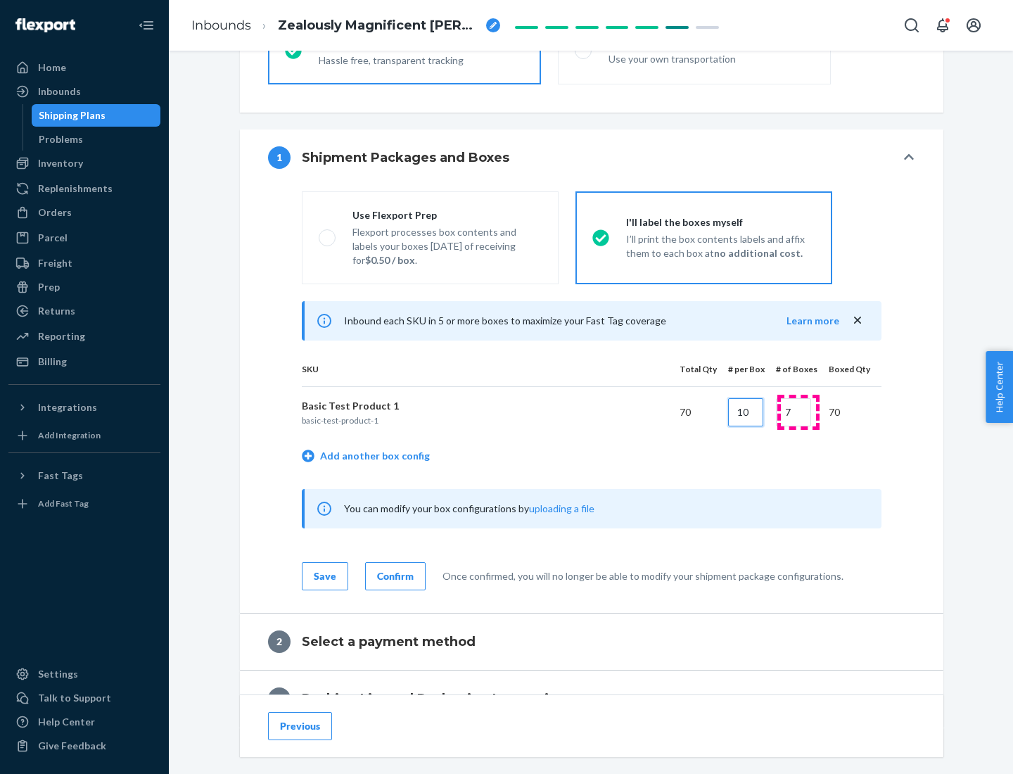
type input "10"
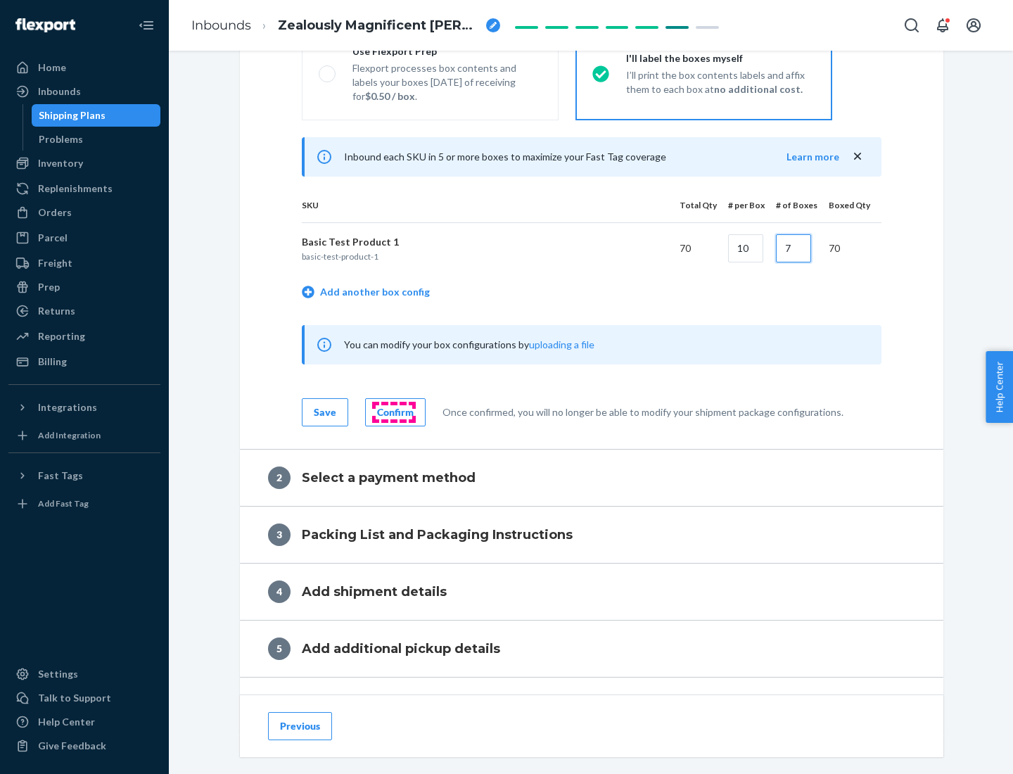
type input "7"
click at [393, 412] on div "Confirm" at bounding box center [395, 412] width 37 height 14
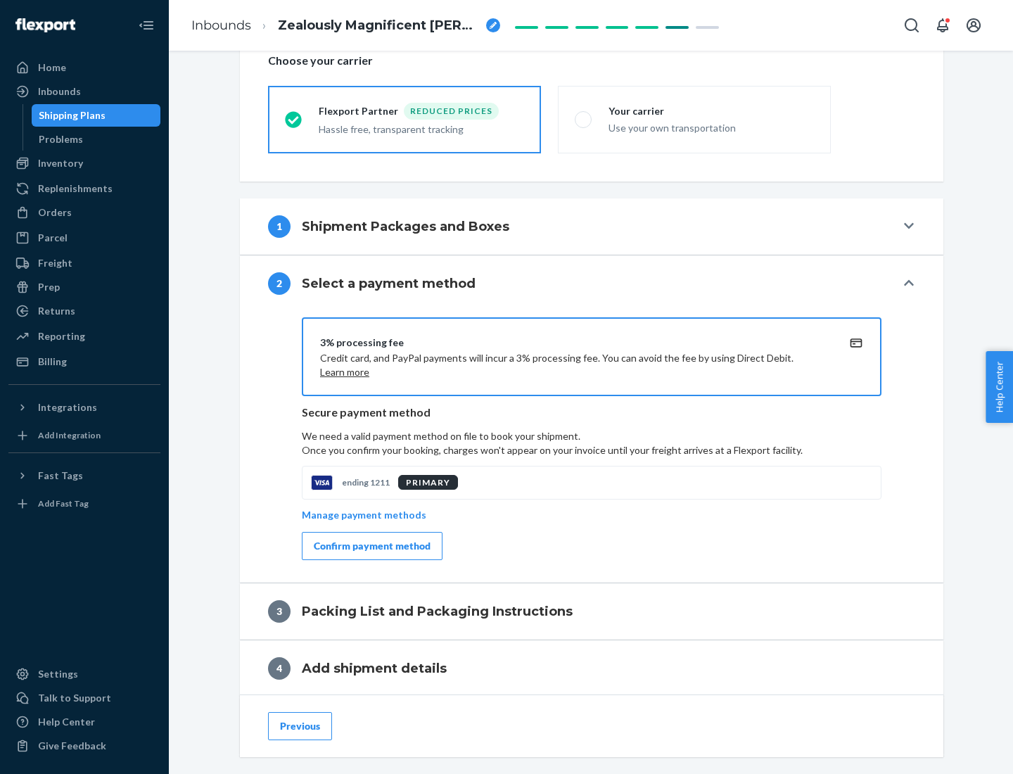
scroll to position [504, 0]
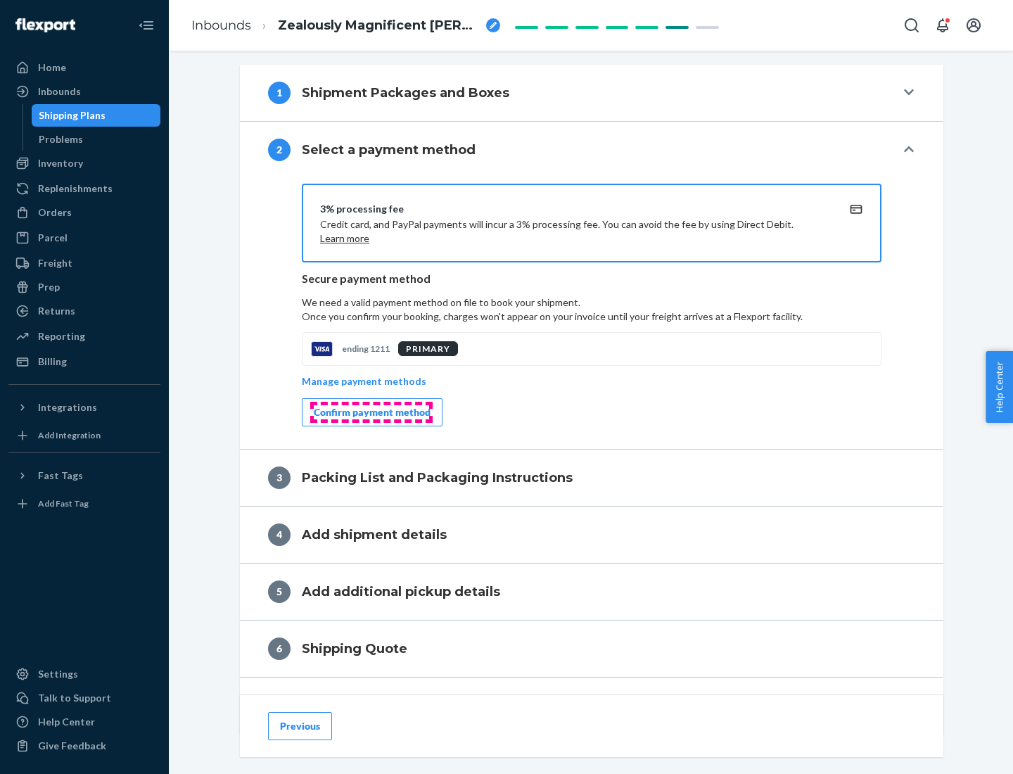
click at [371, 412] on div "Confirm payment method" at bounding box center [372, 412] width 117 height 14
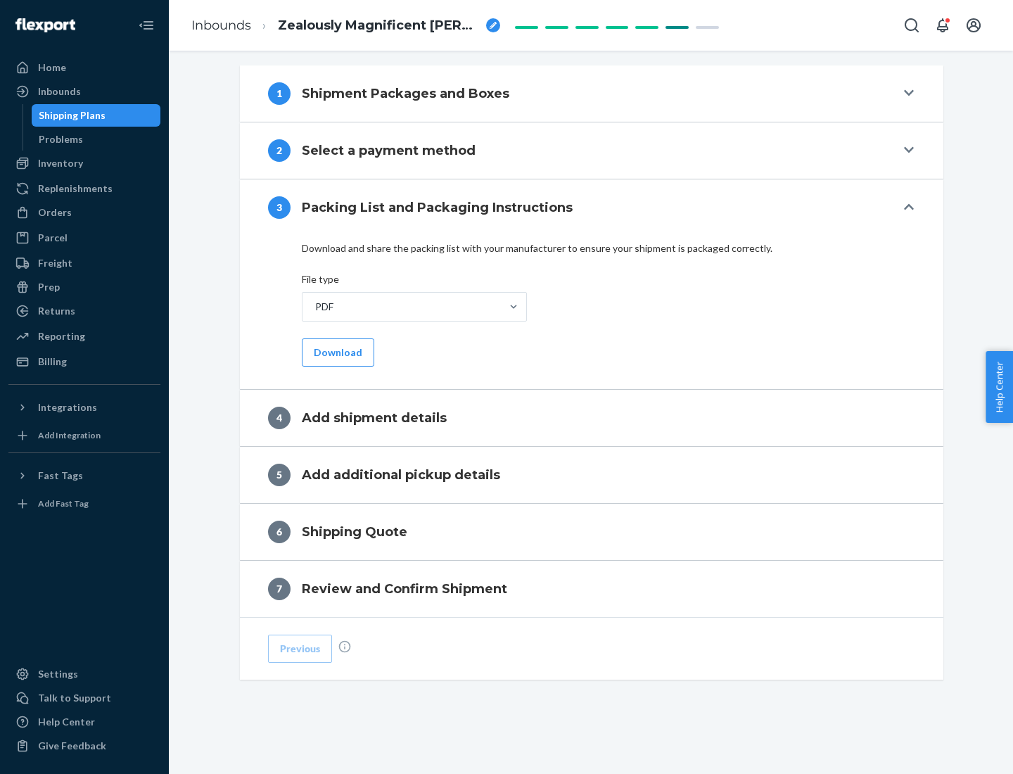
scroll to position [444, 0]
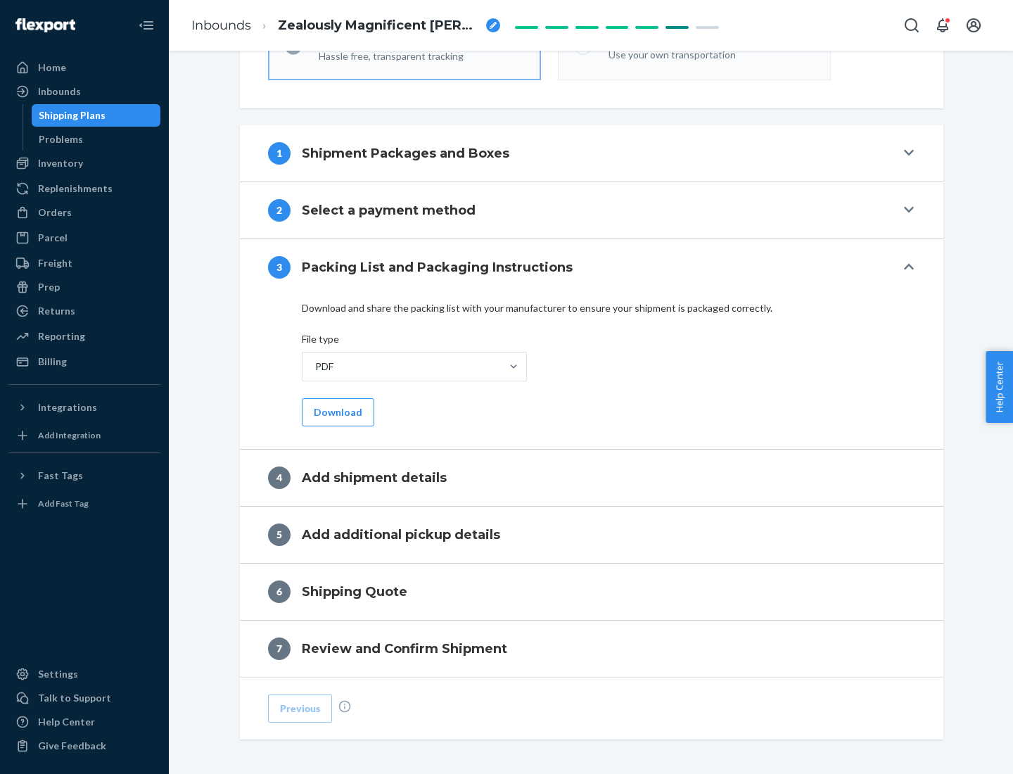
click at [336, 412] on button "Download" at bounding box center [338, 412] width 72 height 28
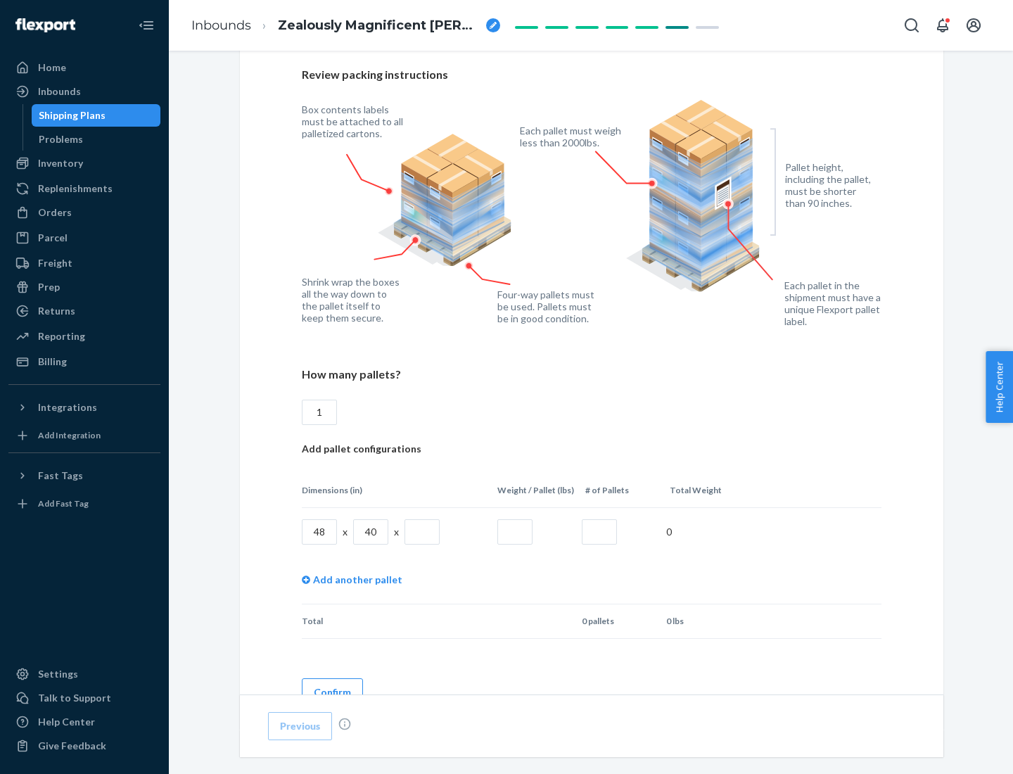
scroll to position [965, 0]
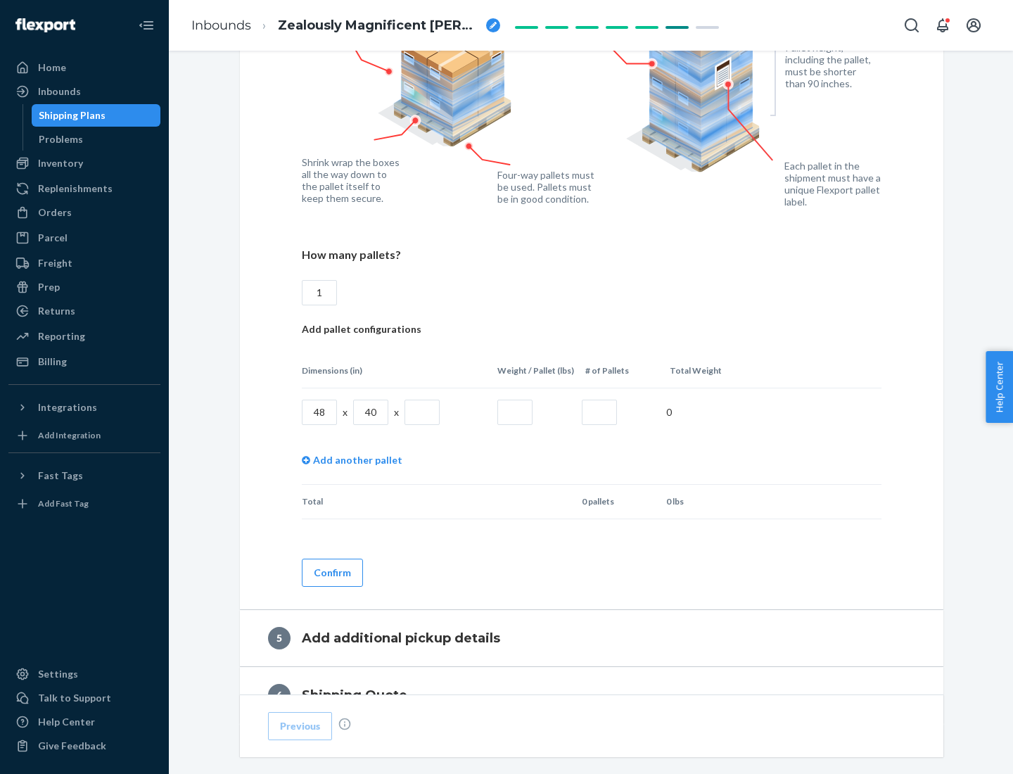
type input "1"
type input "40"
type input "200"
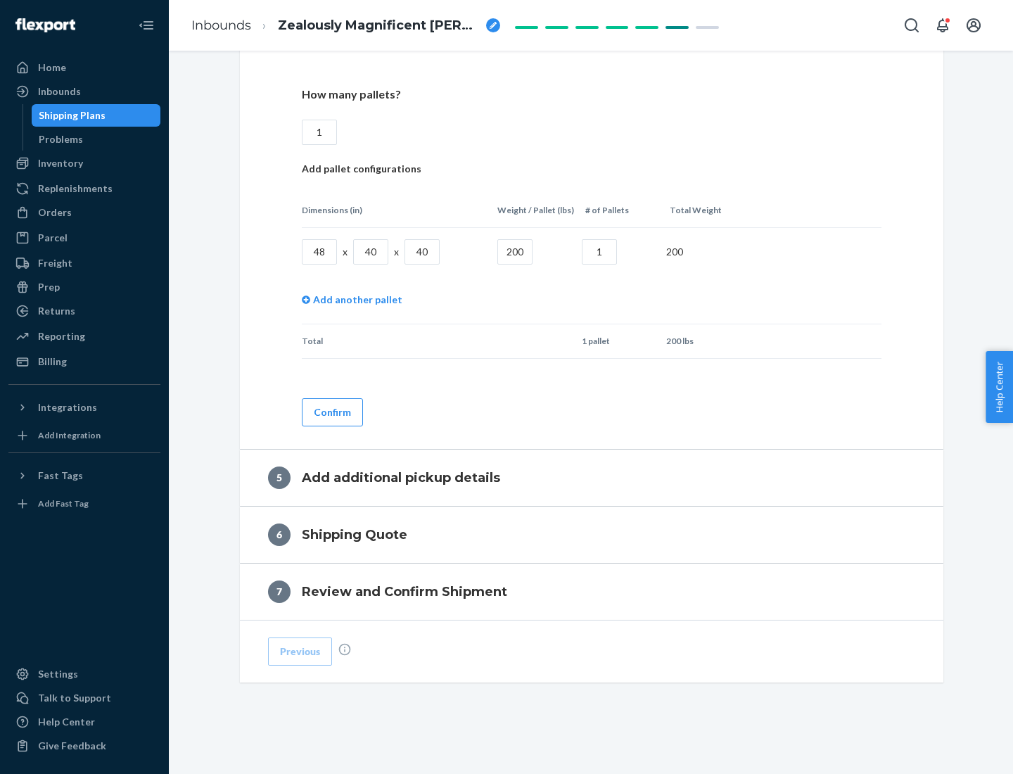
type input "1"
click at [331, 412] on button "Confirm" at bounding box center [332, 412] width 61 height 28
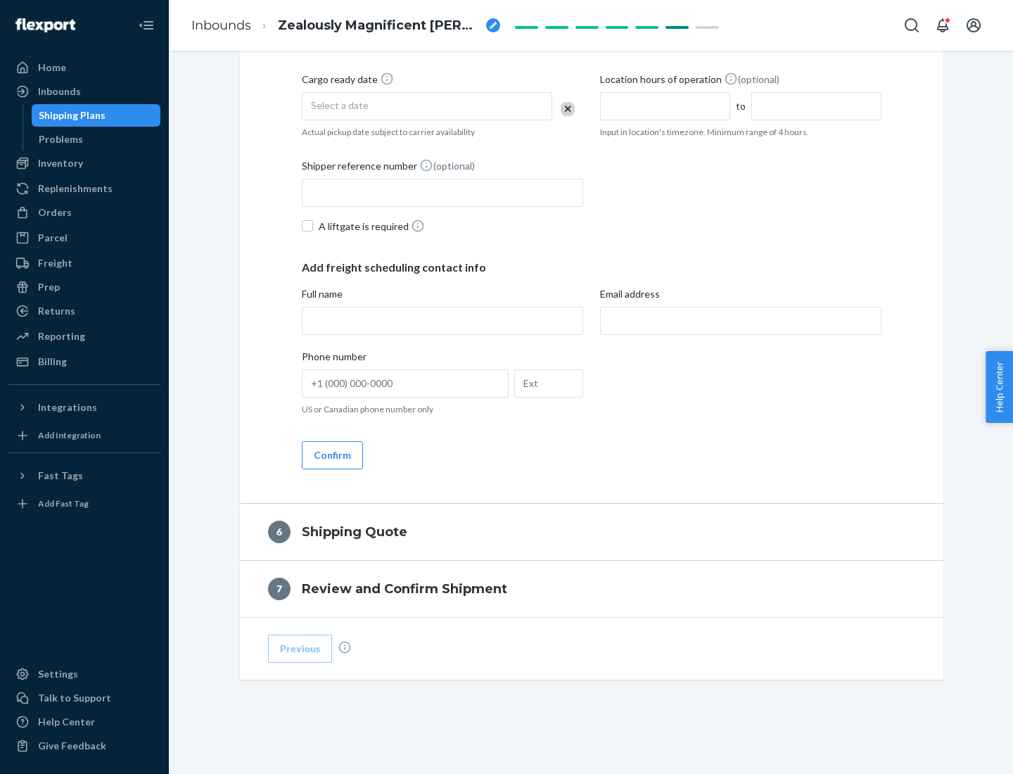
scroll to position [481, 0]
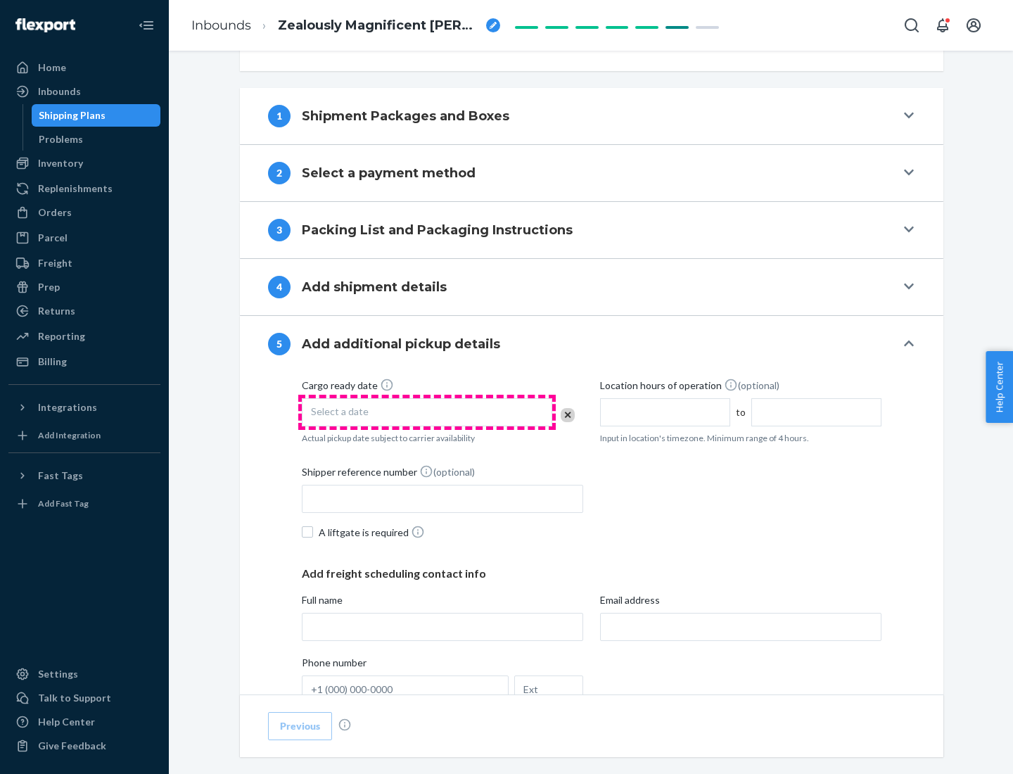
click at [427, 412] on div "Select a date" at bounding box center [427, 412] width 250 height 28
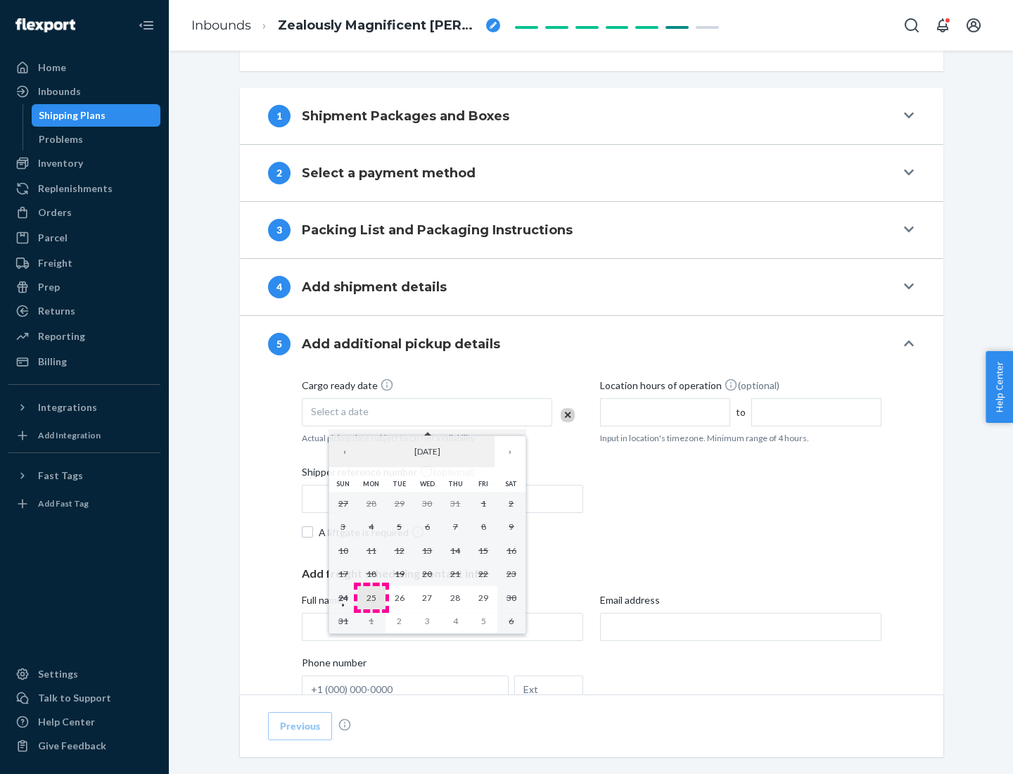
click at [371, 597] on abbr "25" at bounding box center [372, 597] width 10 height 11
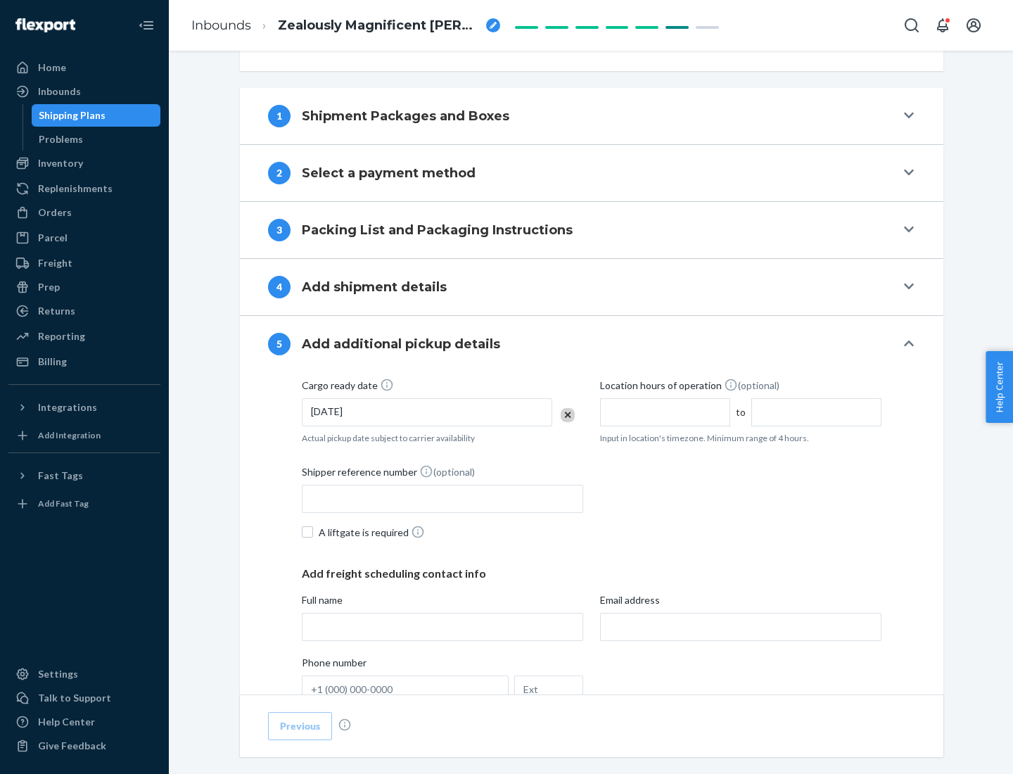
scroll to position [696, 0]
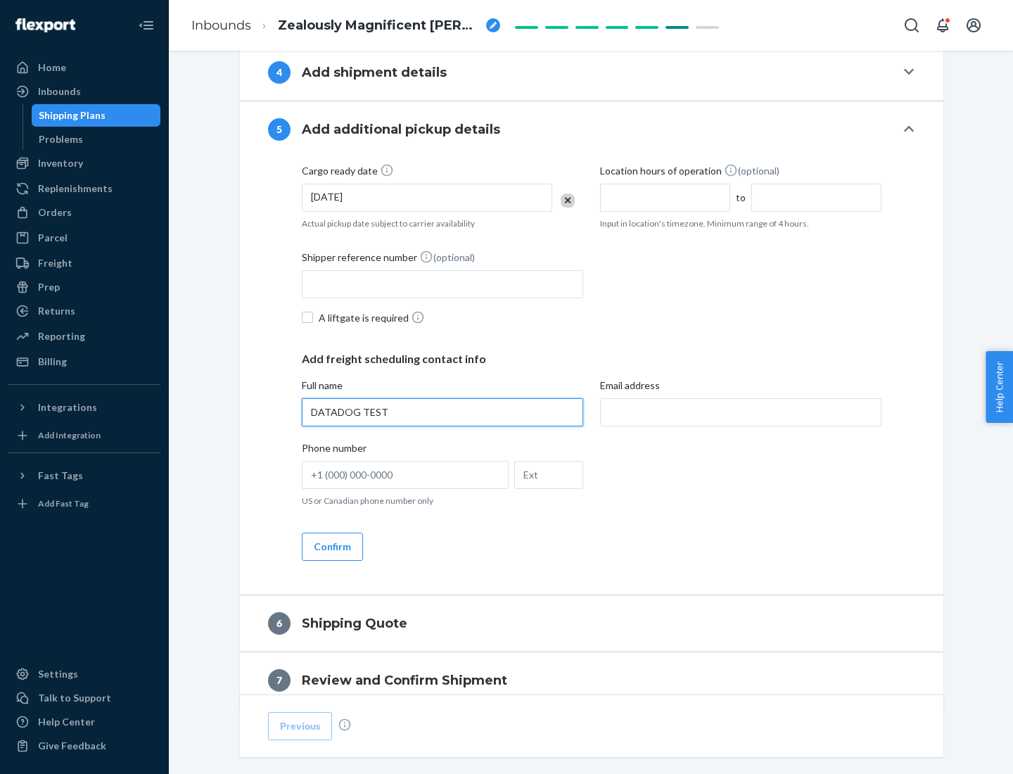
type input "DATADOG TEST"
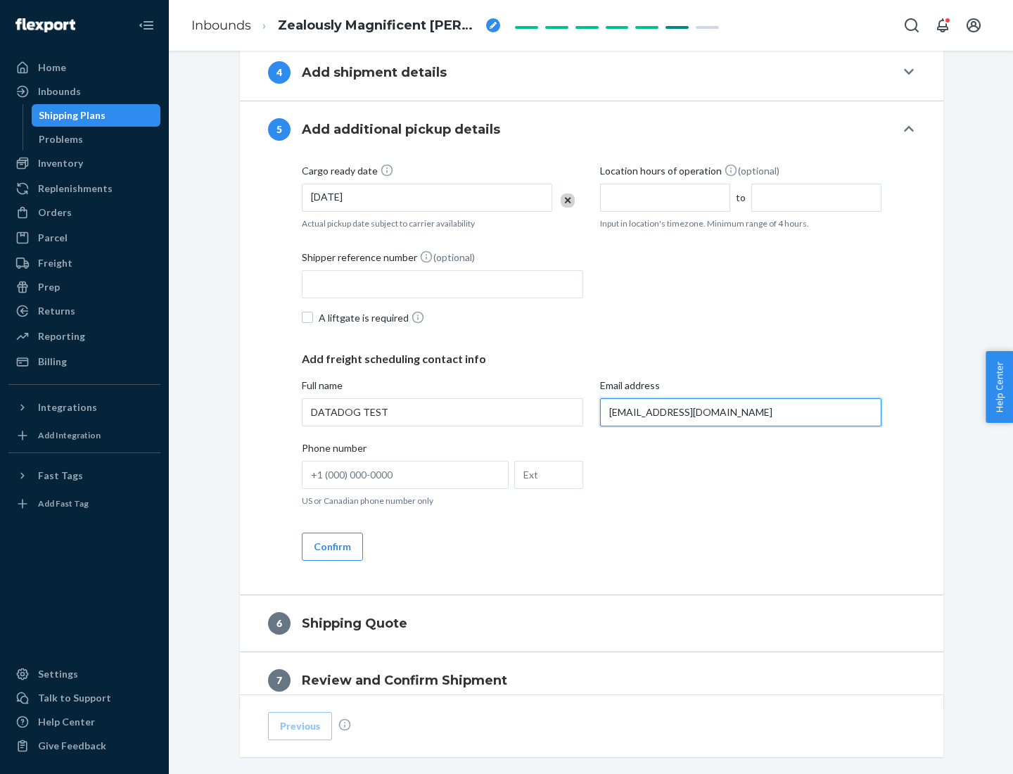
scroll to position [758, 0]
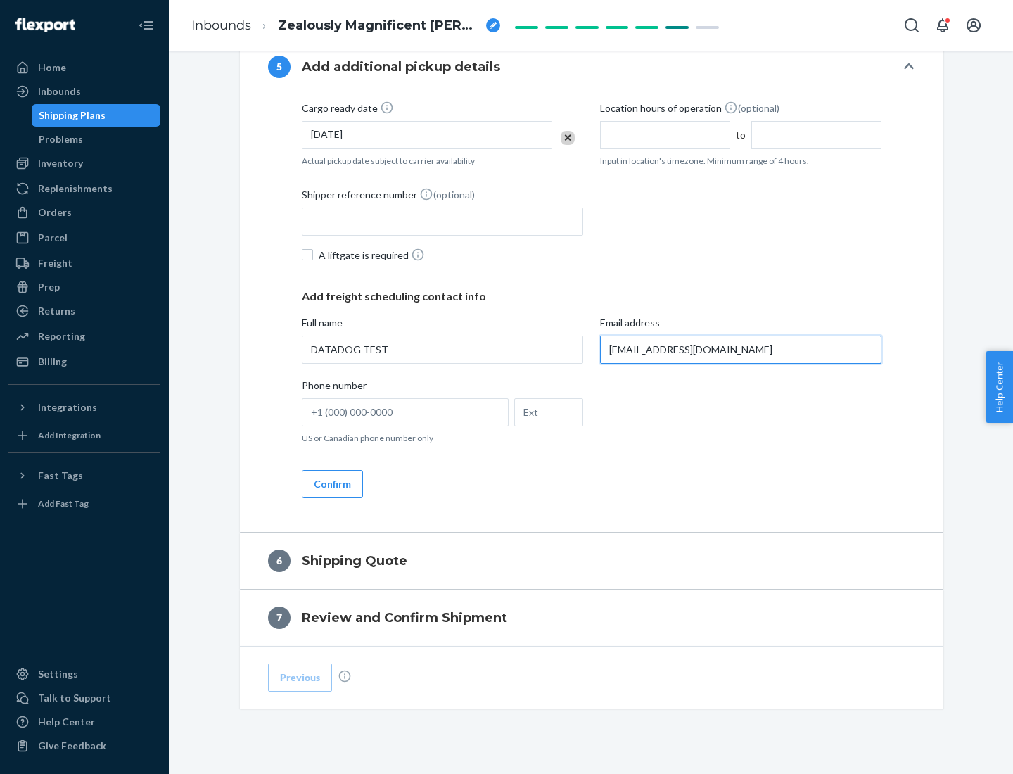
type input "[EMAIL_ADDRESS][DOMAIN_NAME]"
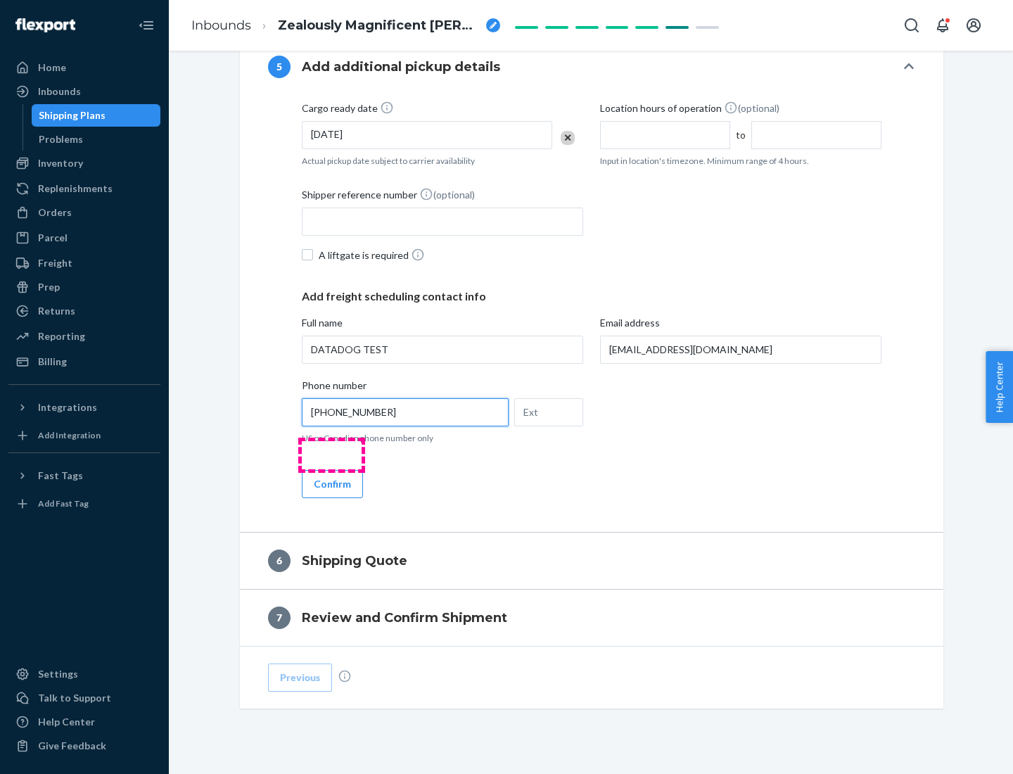
scroll to position [787, 0]
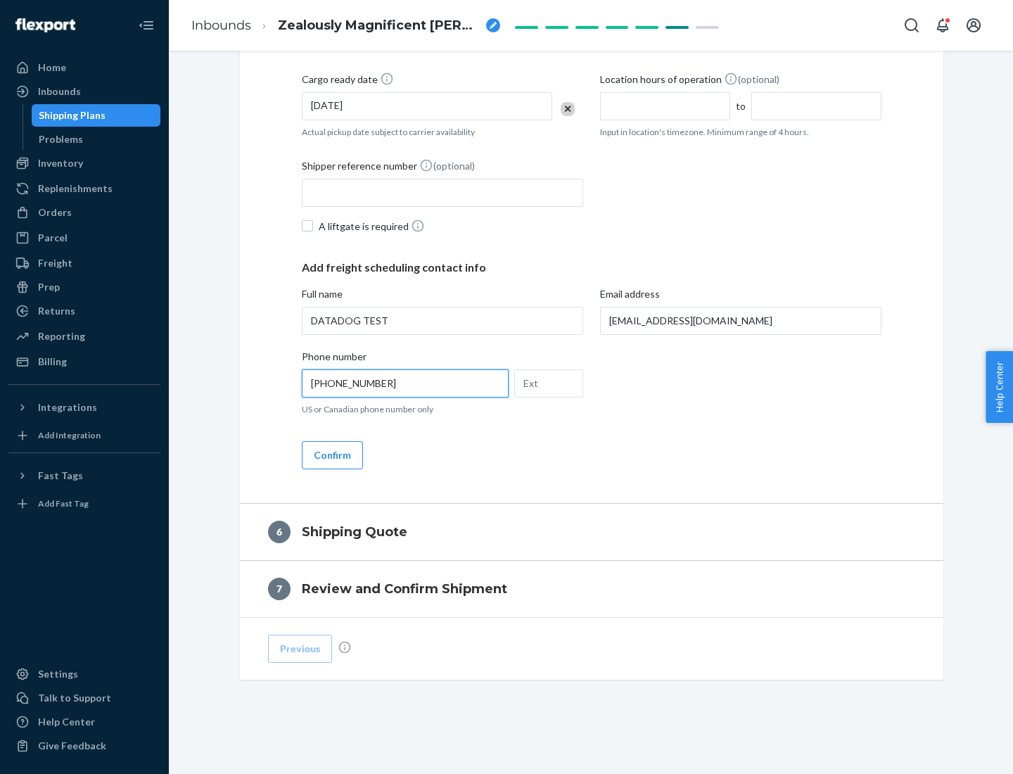
type input "[PHONE_NUMBER]"
click at [331, 454] on button "Confirm" at bounding box center [332, 455] width 61 height 28
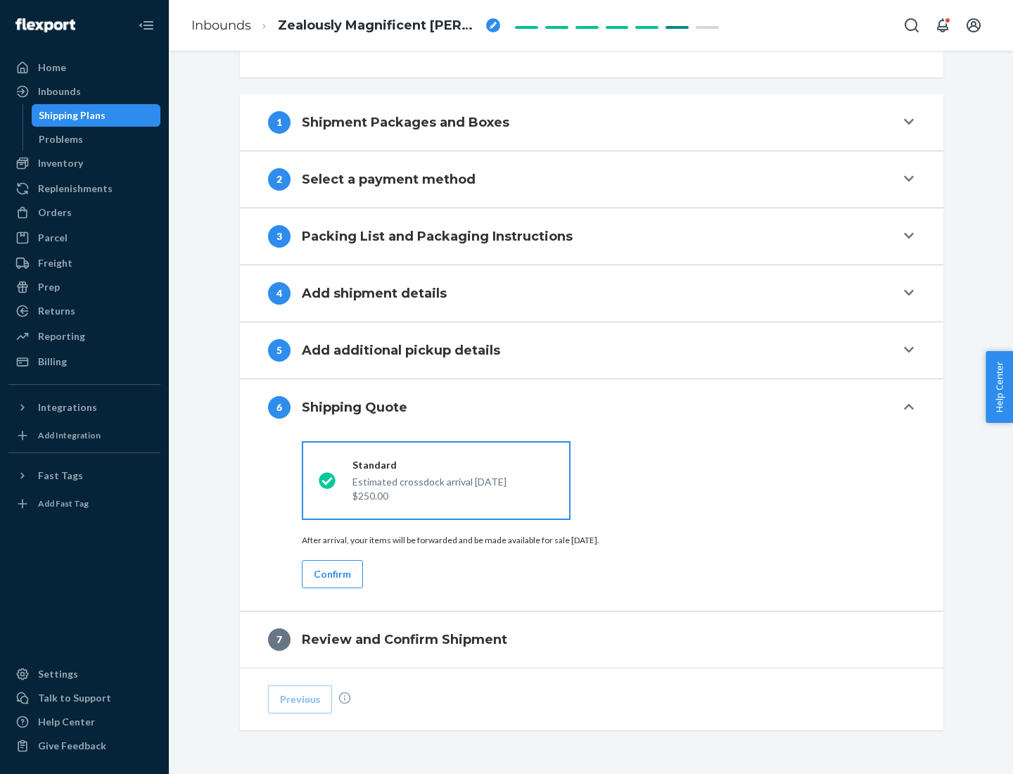
scroll to position [525, 0]
